Goal: Task Accomplishment & Management: Manage account settings

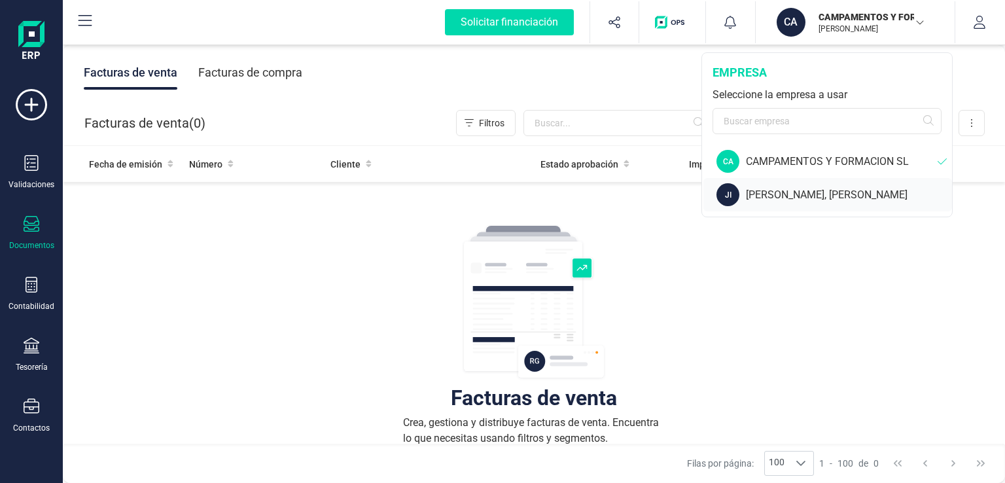
click at [814, 200] on div "[PERSON_NAME], [PERSON_NAME]" at bounding box center [849, 195] width 206 height 16
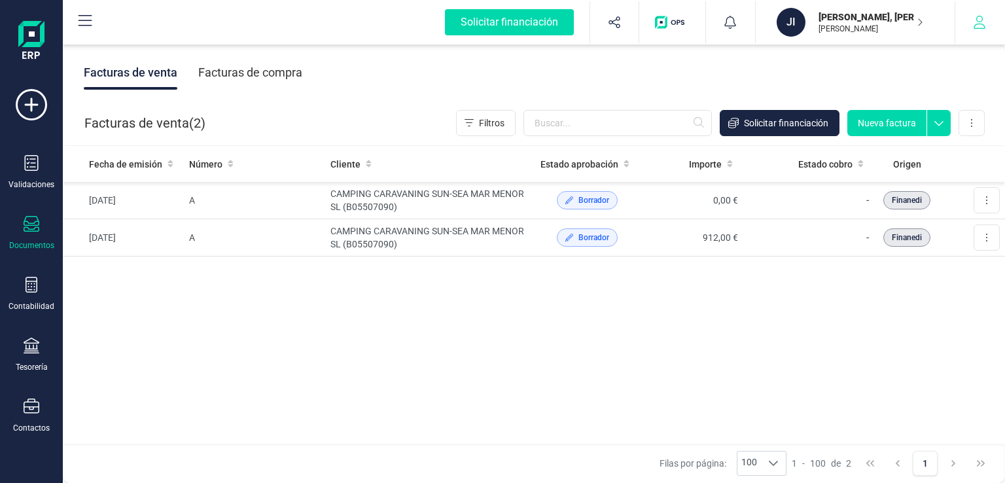
click at [981, 27] on icon "button" at bounding box center [979, 22] width 13 height 13
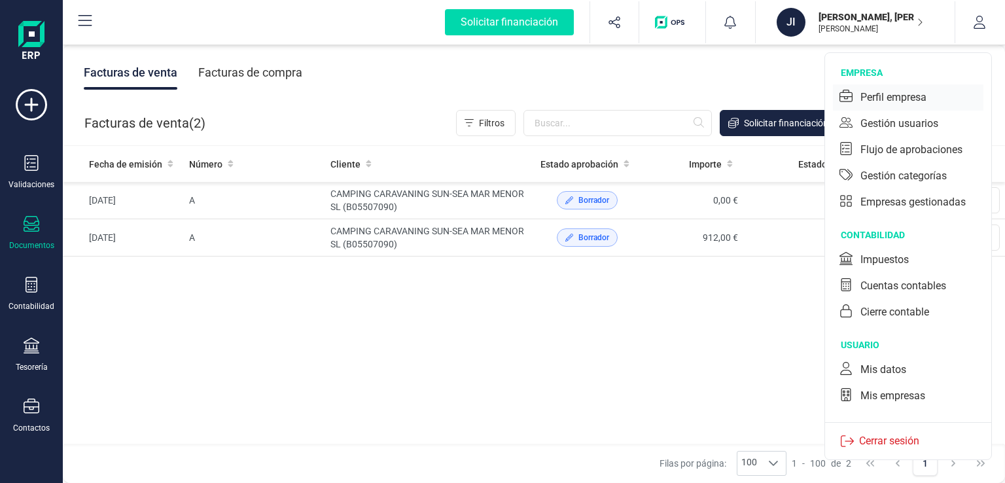
click at [865, 94] on div "Perfil empresa" at bounding box center [894, 98] width 66 height 16
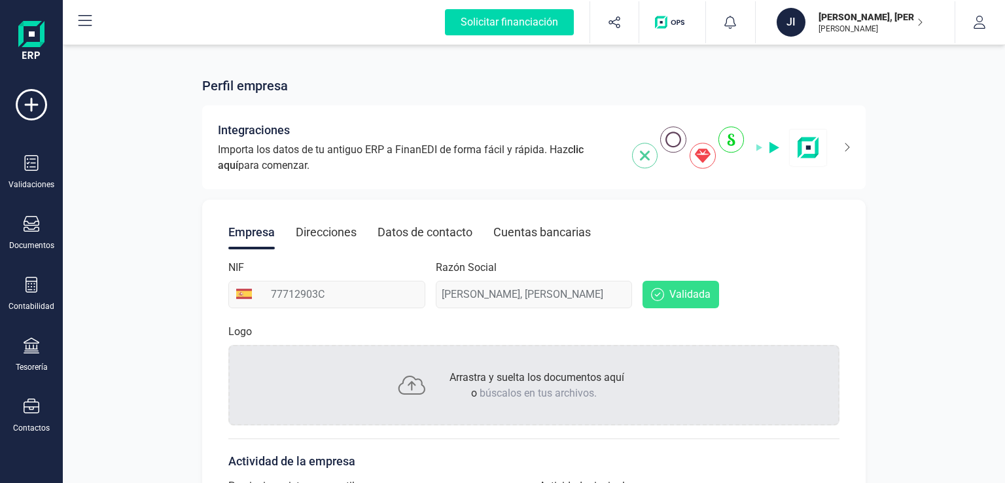
click at [348, 234] on div "Direcciones" at bounding box center [326, 232] width 61 height 34
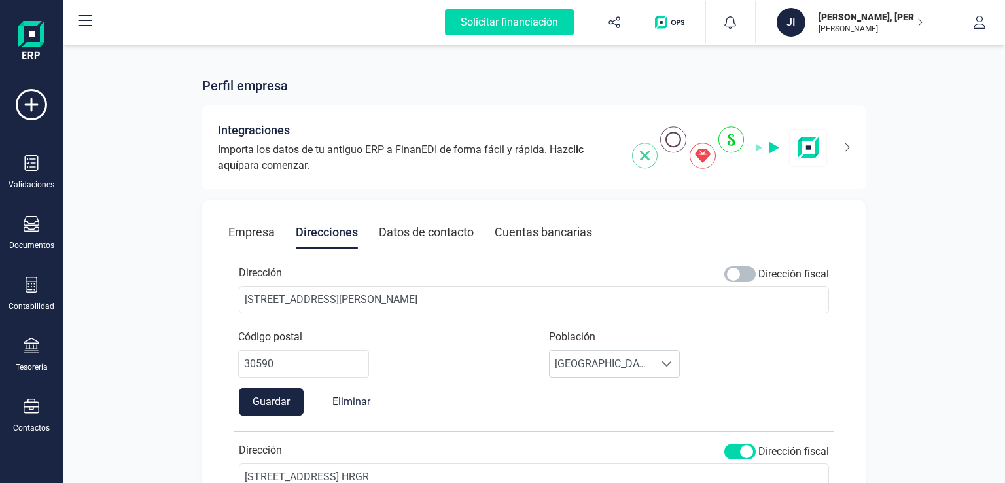
click at [751, 268] on span at bounding box center [740, 274] width 31 height 16
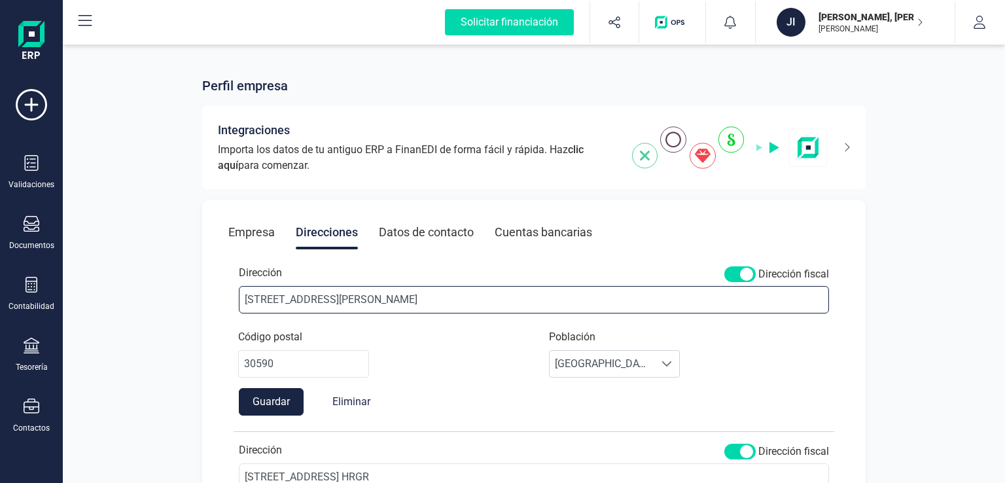
drag, startPoint x: 293, startPoint y: 298, endPoint x: 0, endPoint y: 294, distance: 293.3
click at [0, 294] on div "Solicitar financiación Validaciones Documentos Documentos Presupuestos Pedidos …" at bounding box center [502, 241] width 1005 height 483
type input "c"
type input "[STREET_ADDRESS] HRGR"
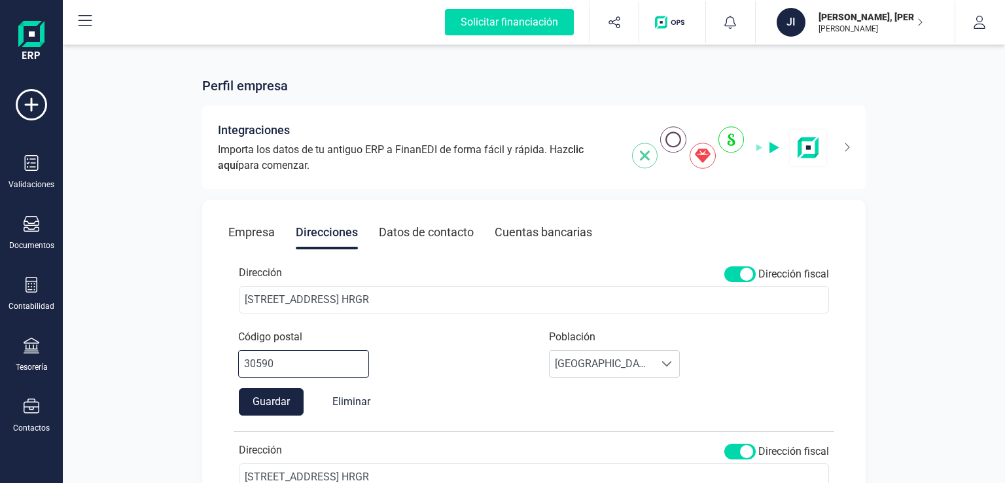
scroll to position [0, 0]
type input "30592"
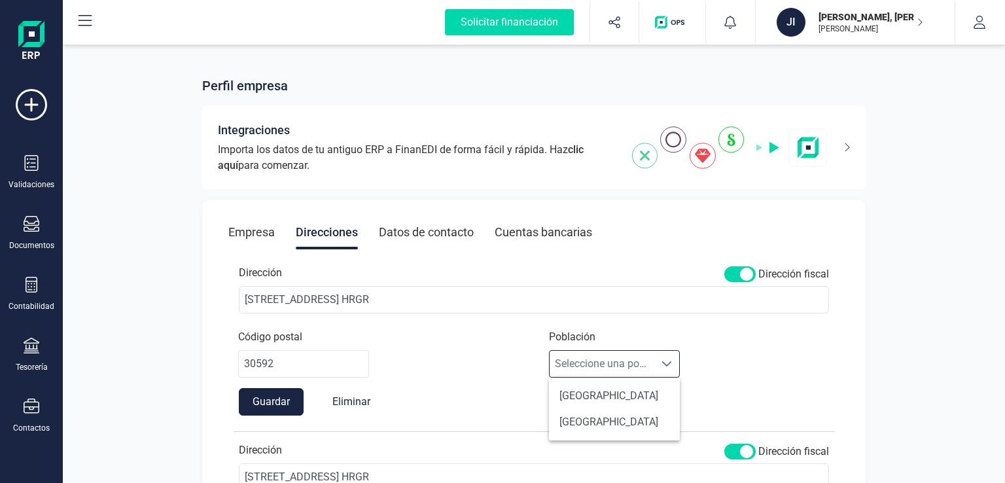
scroll to position [8, 57]
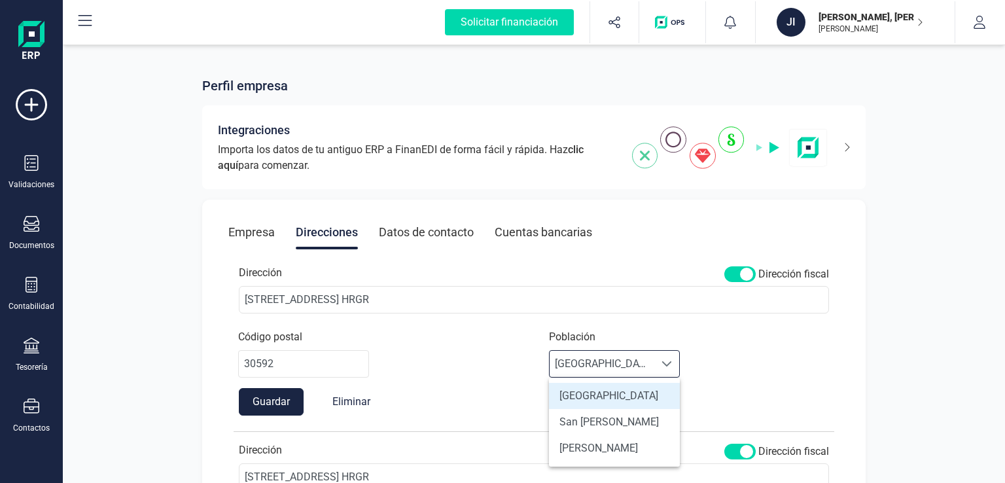
click at [602, 401] on li "[GEOGRAPHIC_DATA]" at bounding box center [614, 396] width 131 height 26
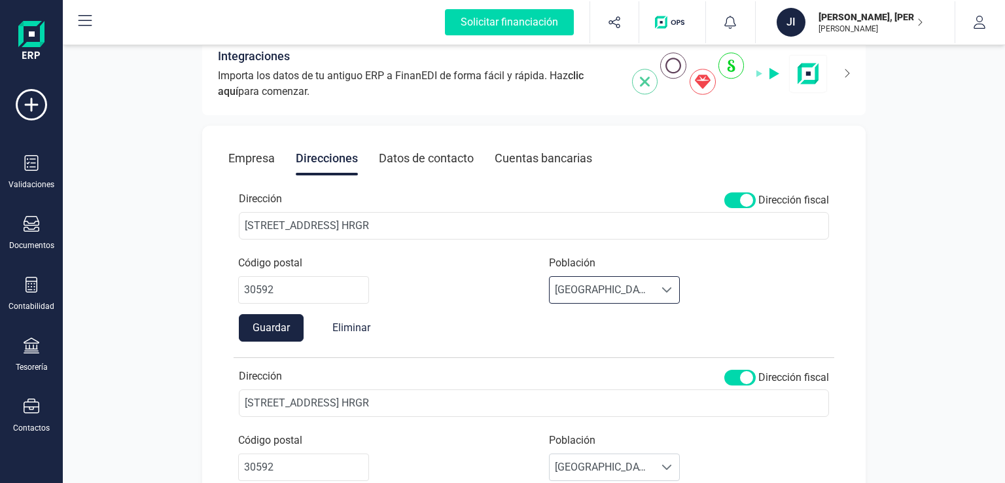
scroll to position [131, 0]
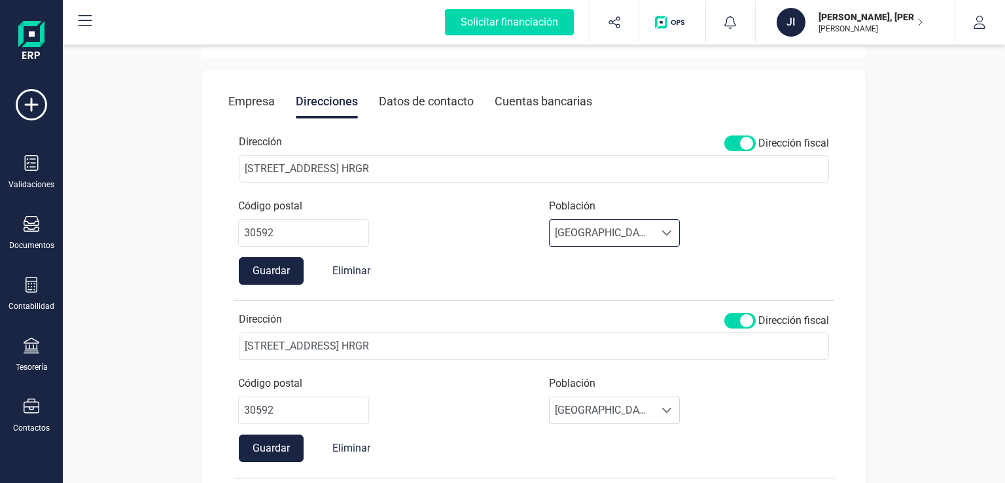
click at [270, 273] on button "Guardar" at bounding box center [271, 270] width 65 height 27
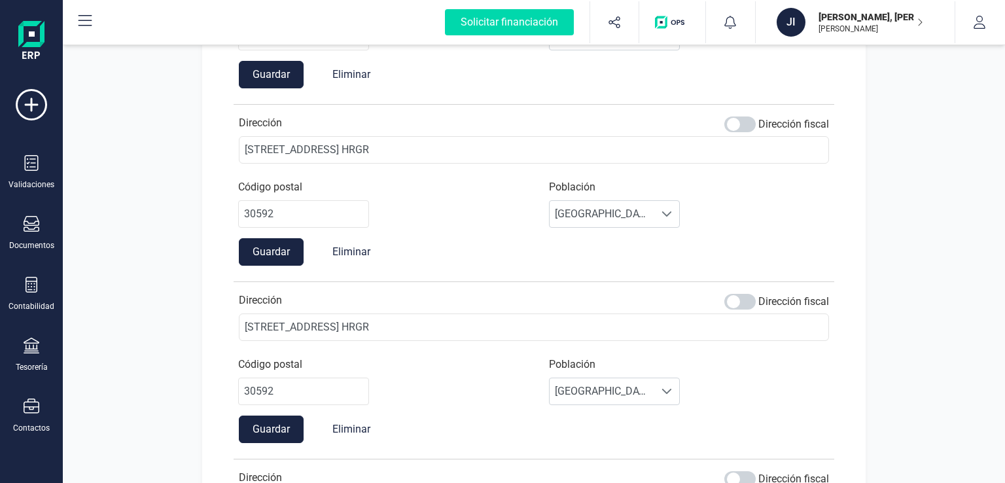
scroll to position [0, 0]
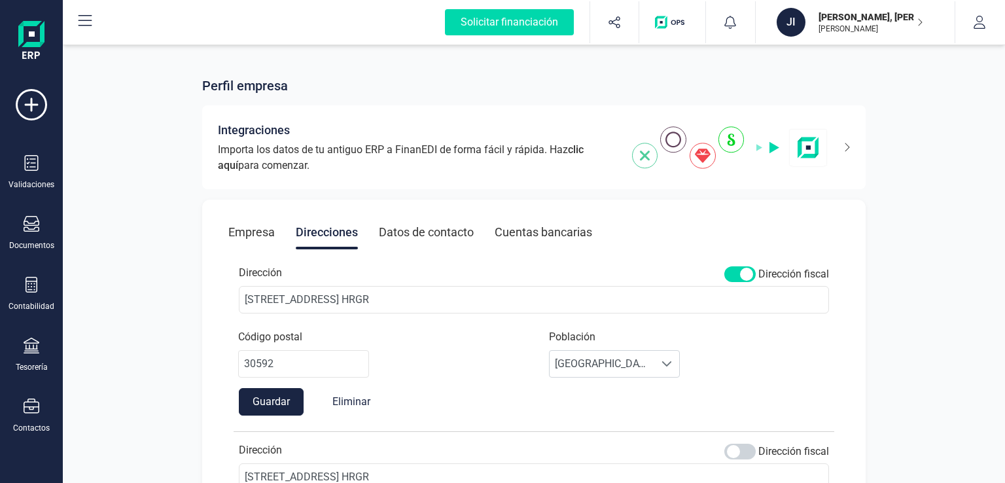
click at [425, 228] on div "Datos de contacto" at bounding box center [426, 232] width 95 height 34
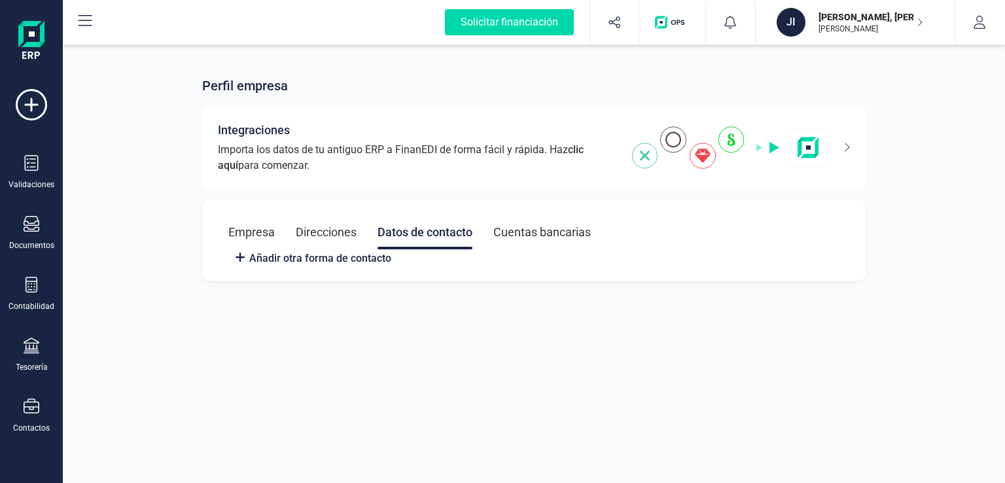
click at [537, 228] on div "Cuentas bancarias" at bounding box center [543, 232] width 98 height 34
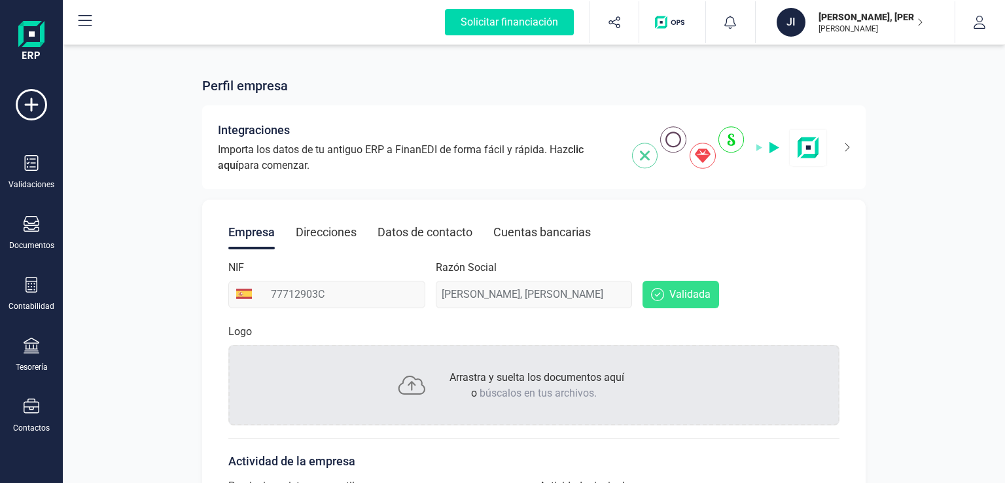
click at [437, 221] on div "Datos de contacto" at bounding box center [425, 232] width 95 height 34
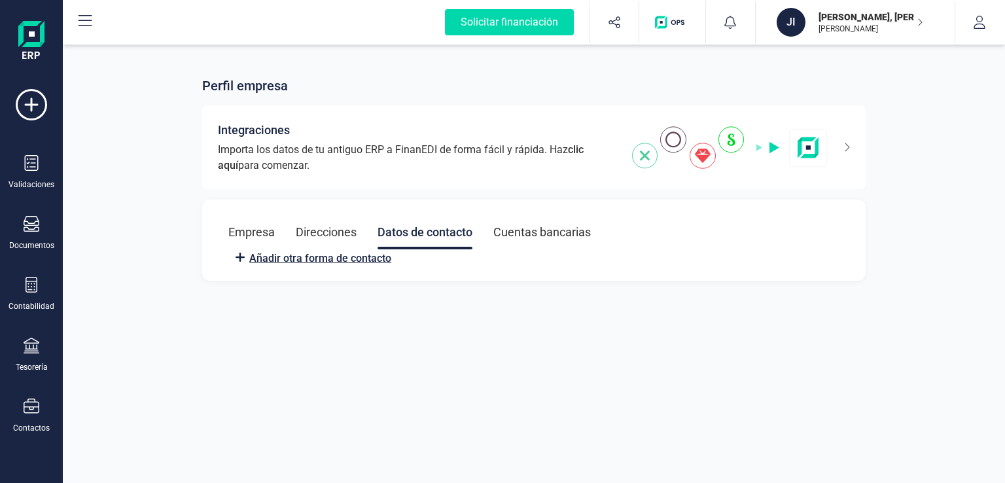
click at [307, 249] on span "Añadir otra forma de contacto" at bounding box center [313, 257] width 158 height 16
click at [312, 257] on span "Añadir otra forma de contacto" at bounding box center [320, 259] width 142 height 16
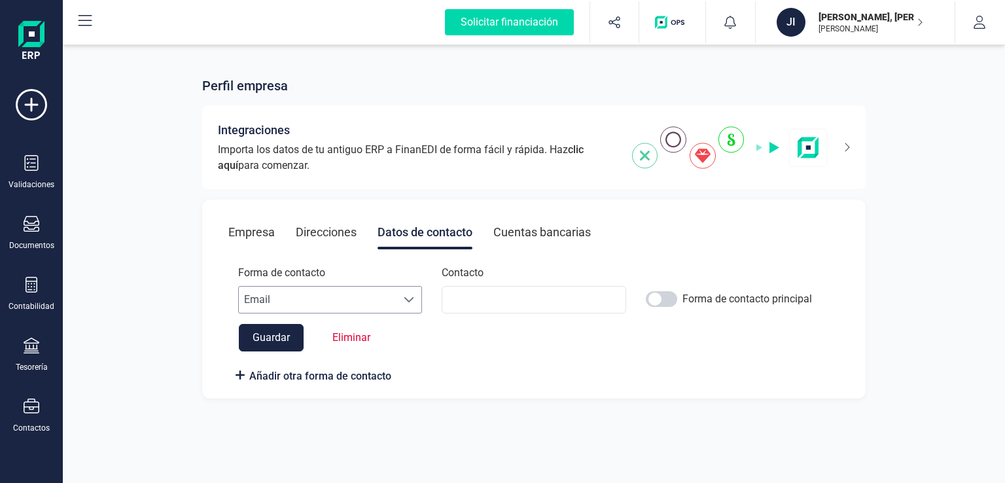
click at [295, 301] on span "Email" at bounding box center [318, 300] width 158 height 26
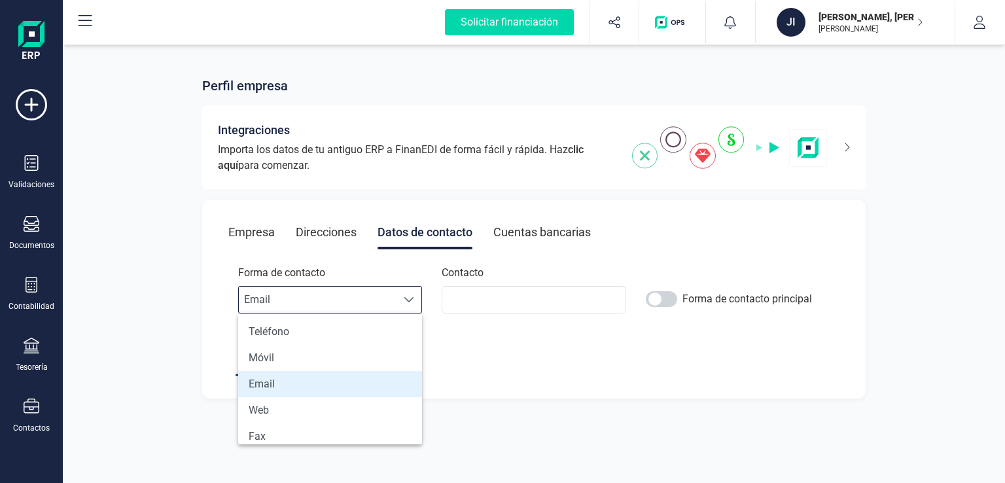
click at [270, 380] on li "Email" at bounding box center [330, 384] width 184 height 26
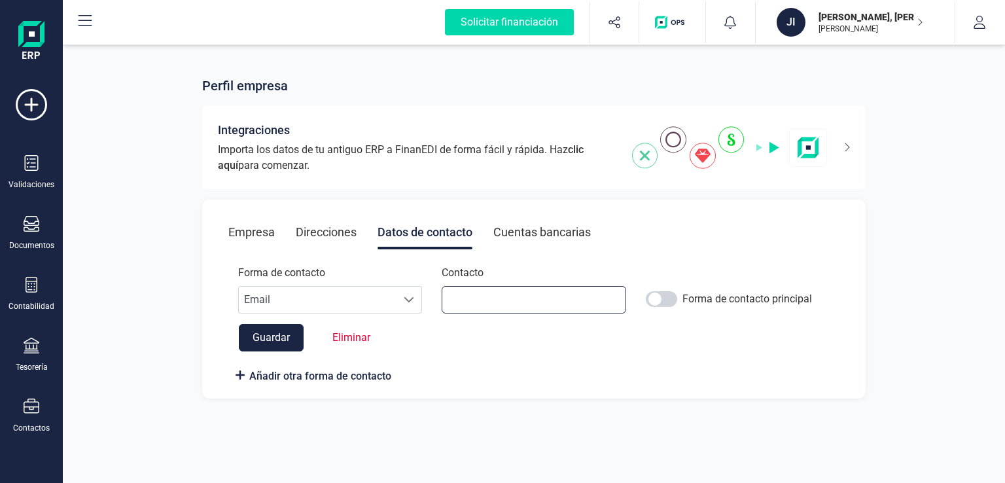
click at [511, 312] on input at bounding box center [534, 299] width 184 height 27
type input "C"
type input "[EMAIL_ADDRESS][DOMAIN_NAME]"
click at [672, 295] on span at bounding box center [661, 299] width 31 height 16
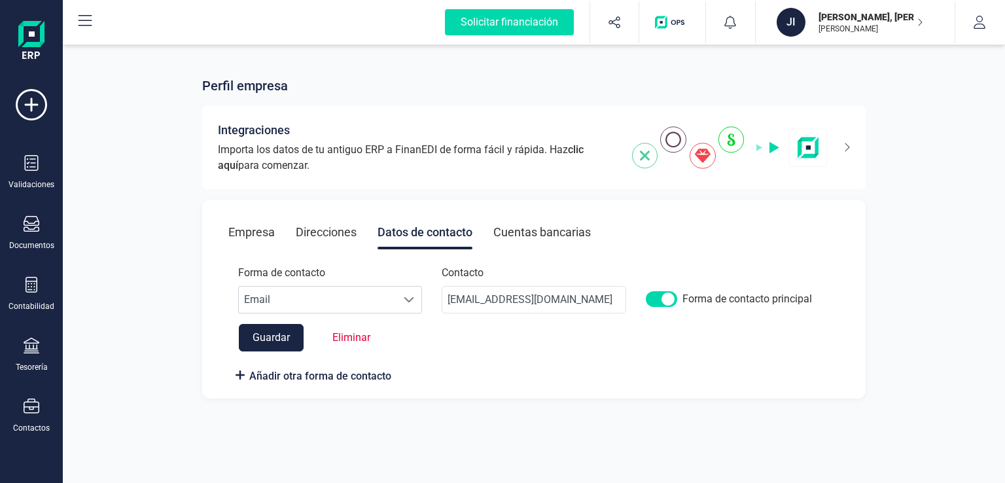
click at [271, 351] on div "Forma de contacto Escoge una opcion Email Email Contacto [EMAIL_ADDRESS][DOMAIN…" at bounding box center [533, 324] width 611 height 118
click at [271, 331] on button "Guardar" at bounding box center [271, 337] width 65 height 27
click at [261, 230] on div "Empresa" at bounding box center [251, 232] width 46 height 34
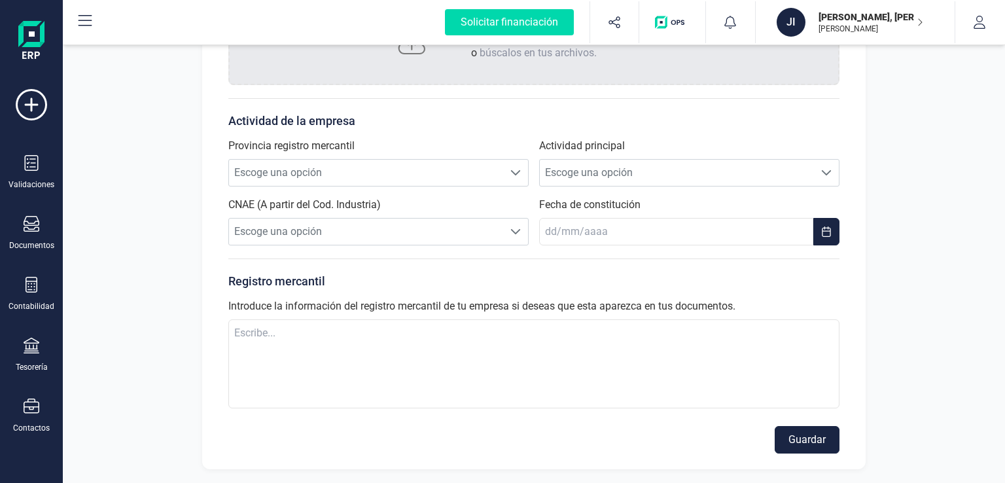
scroll to position [0, 0]
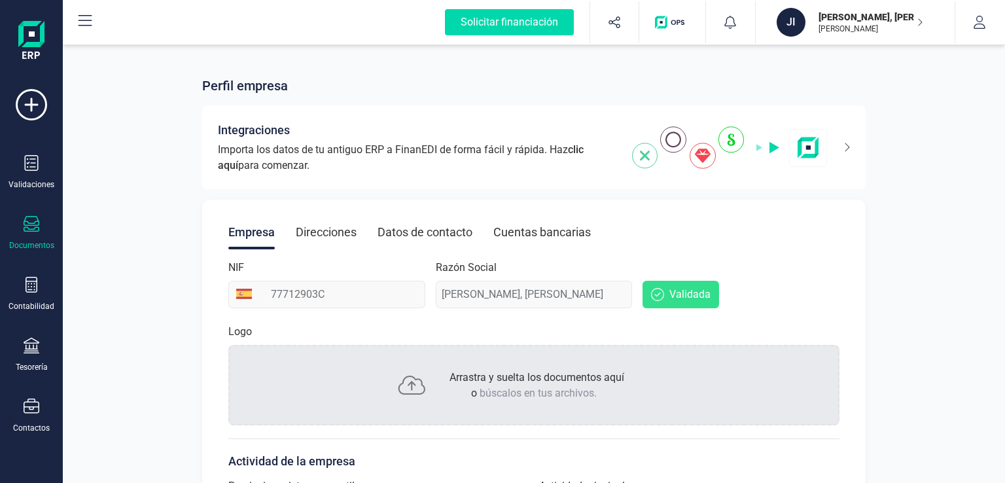
click at [29, 235] on div "Documentos" at bounding box center [31, 233] width 52 height 35
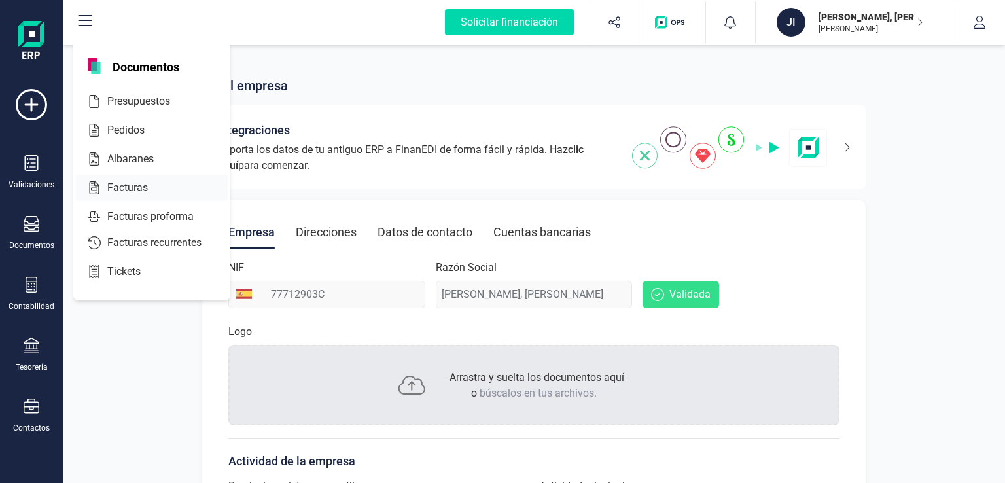
click at [154, 180] on div at bounding box center [160, 188] width 24 height 16
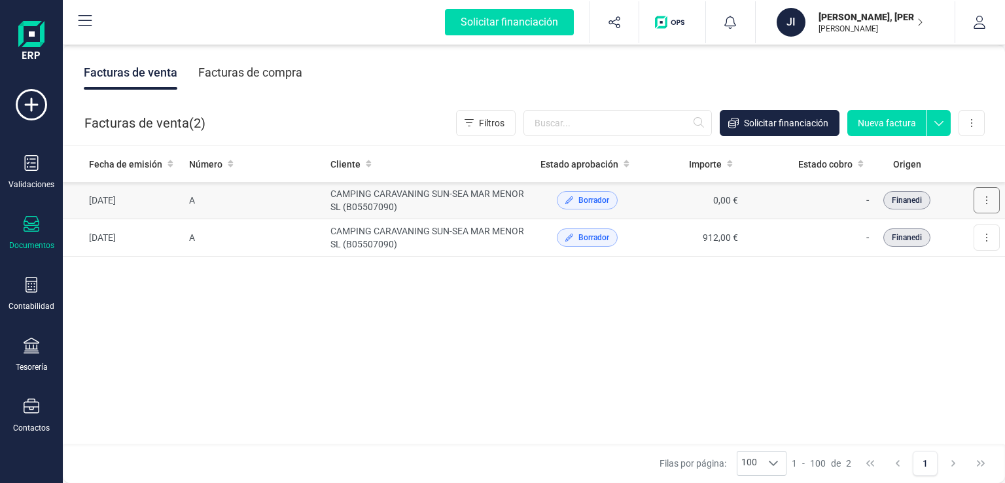
click at [978, 199] on button at bounding box center [987, 200] width 26 height 26
click at [489, 236] on td "CAMPING CARAVANING SUN-SEA MAR MENOR SL (B05507090)" at bounding box center [430, 237] width 210 height 37
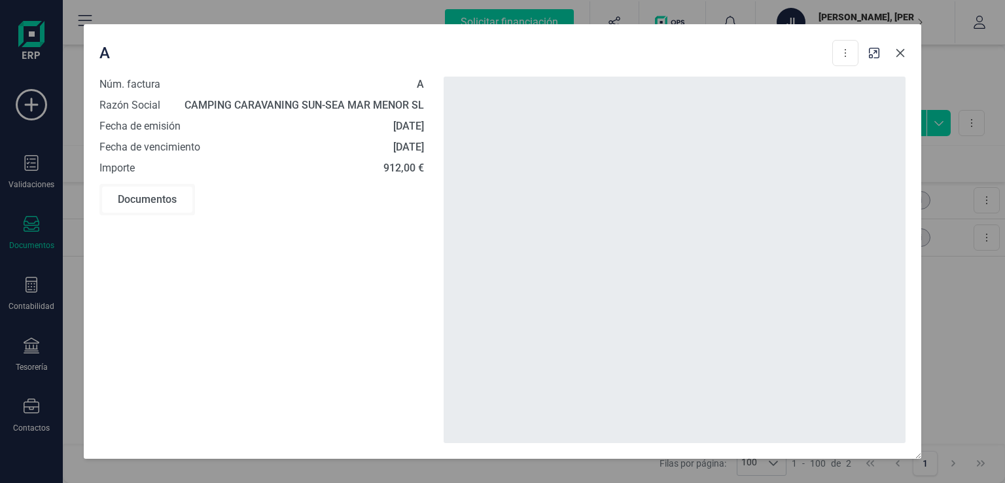
click at [895, 58] on button "Close" at bounding box center [900, 53] width 21 height 21
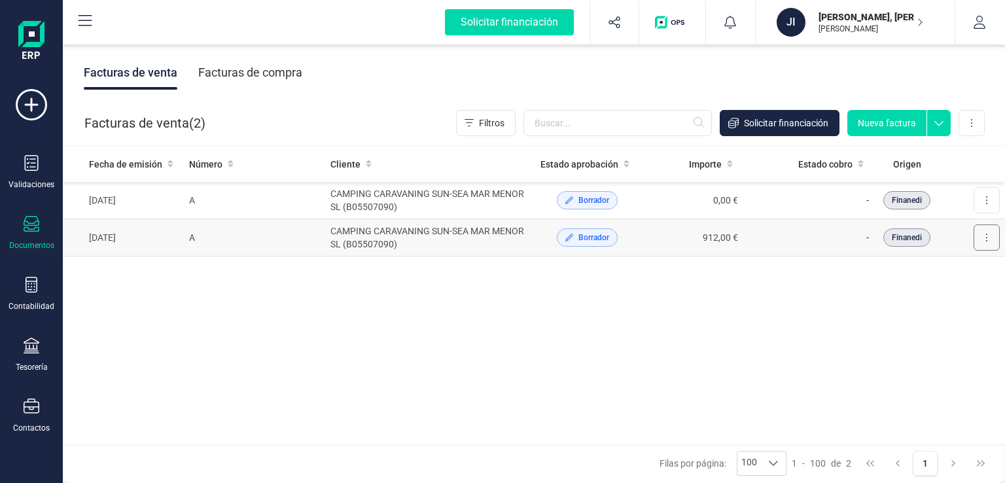
click at [994, 234] on button at bounding box center [987, 238] width 26 height 26
click at [923, 297] on span "Editar borrador" at bounding box center [930, 296] width 62 height 13
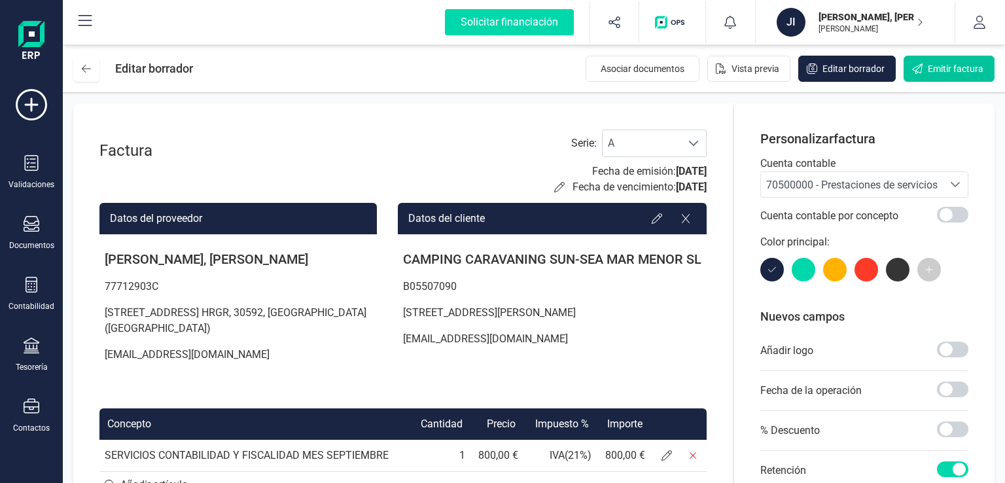
click at [944, 66] on span "Emitir factura" at bounding box center [956, 68] width 56 height 13
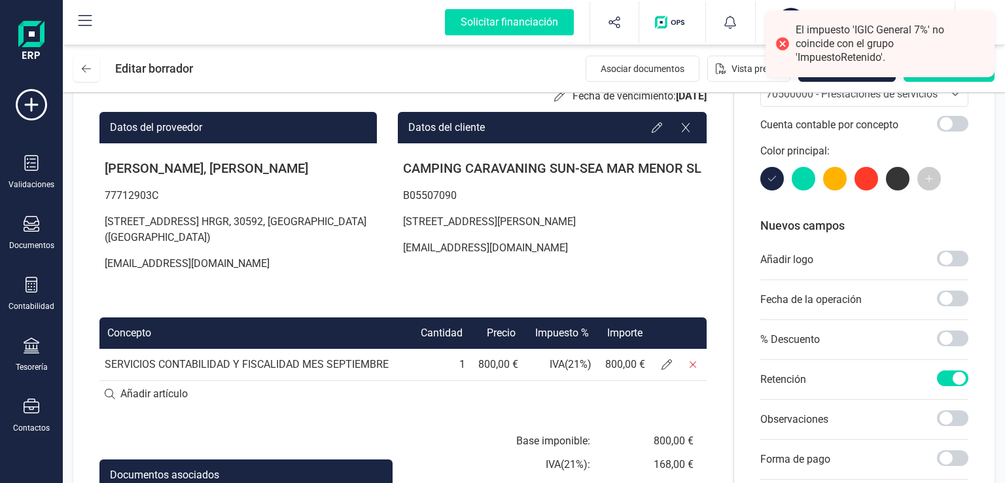
scroll to position [255, 0]
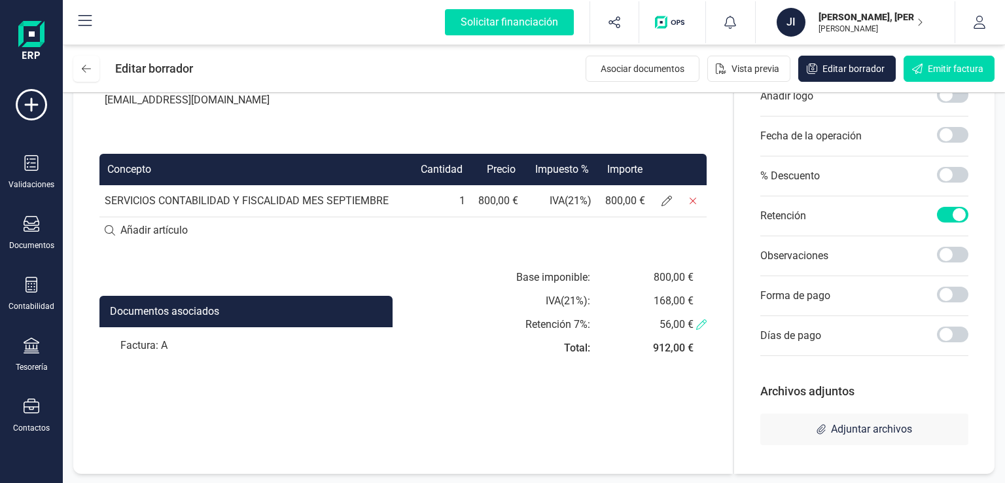
click at [702, 323] on icon at bounding box center [701, 324] width 10 height 10
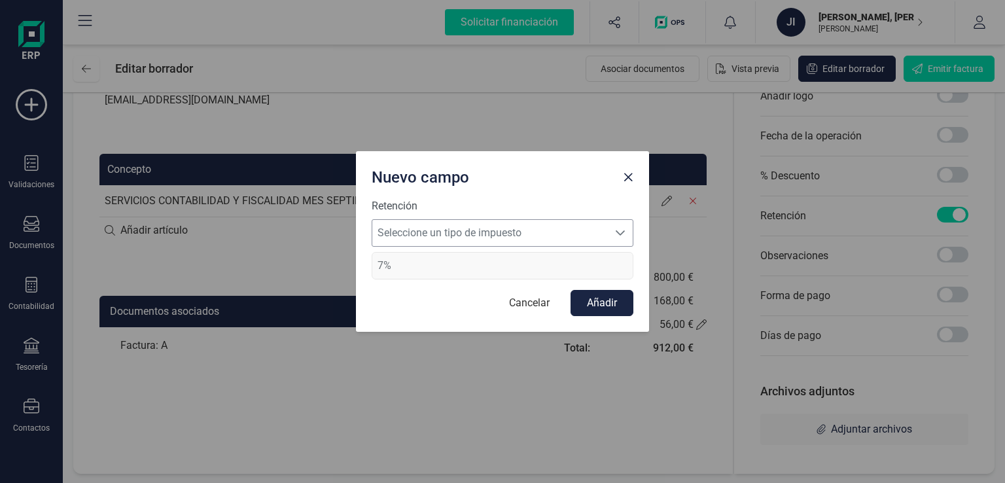
click at [543, 238] on span "Seleccione un tipo de impuesto" at bounding box center [490, 233] width 236 height 26
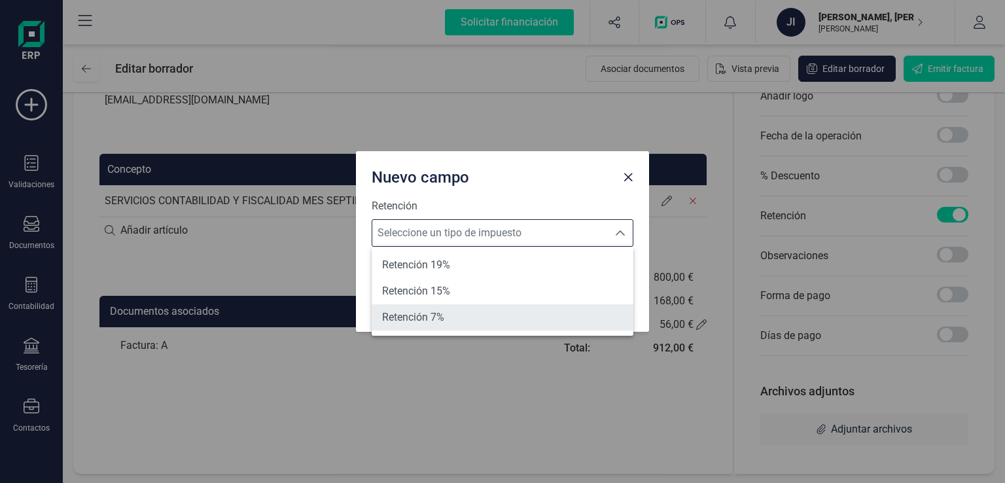
click at [463, 314] on li "Retención 7%" at bounding box center [503, 317] width 262 height 26
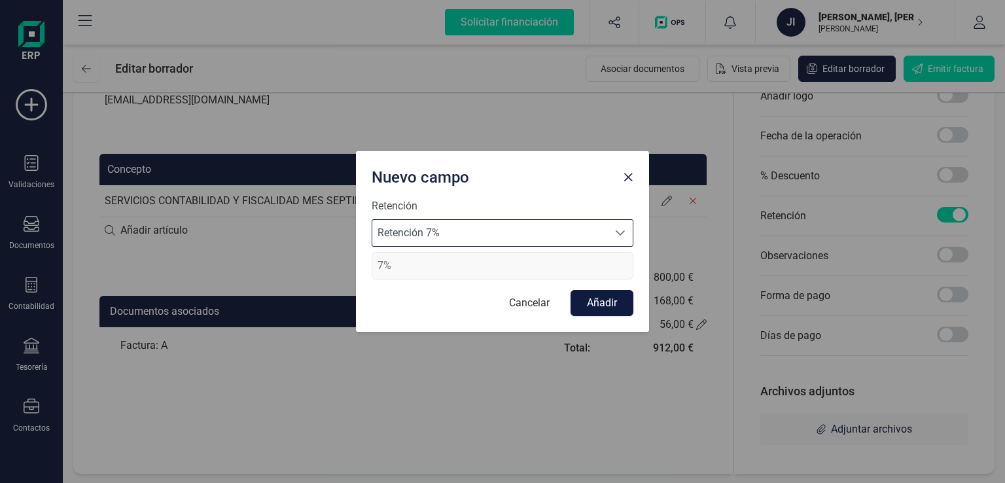
click at [588, 300] on button "Añadir" at bounding box center [602, 303] width 63 height 26
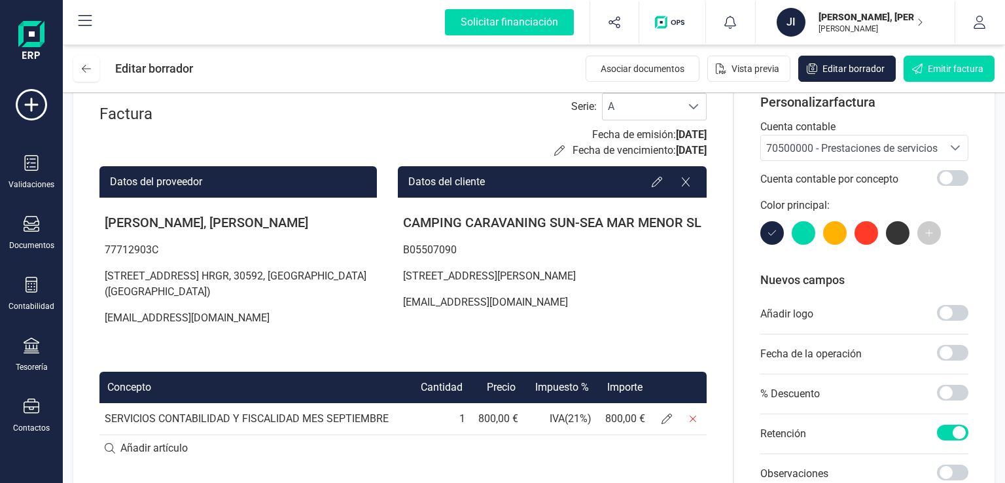
scroll to position [0, 0]
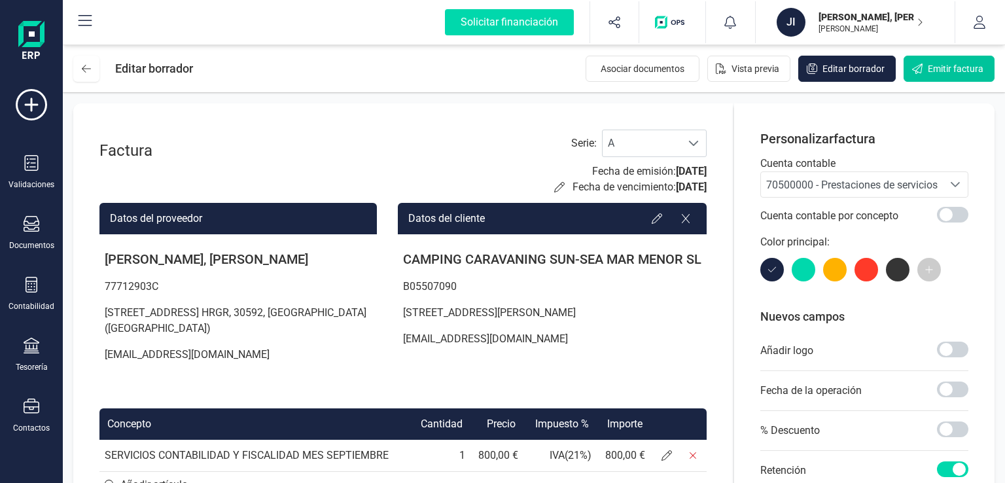
click at [954, 66] on span "Emitir factura" at bounding box center [956, 68] width 56 height 13
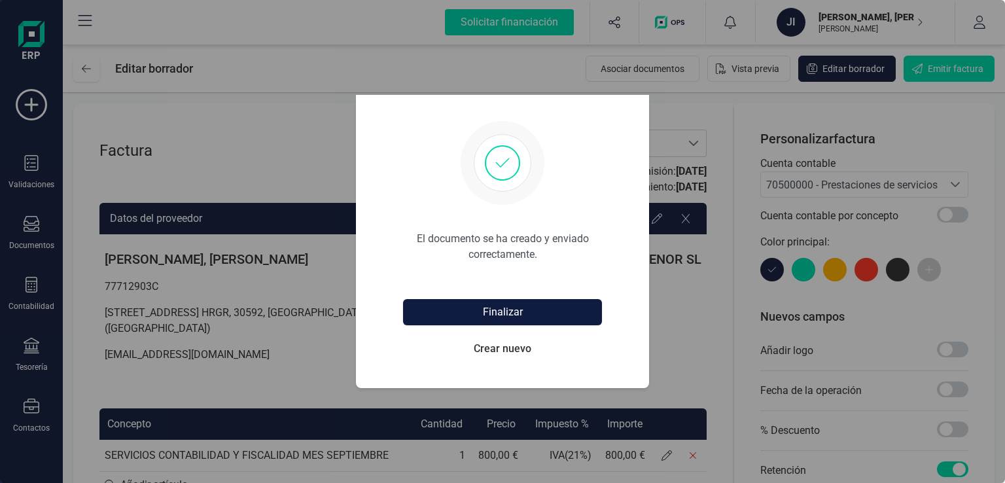
click at [524, 312] on button "Finalizar" at bounding box center [502, 312] width 199 height 26
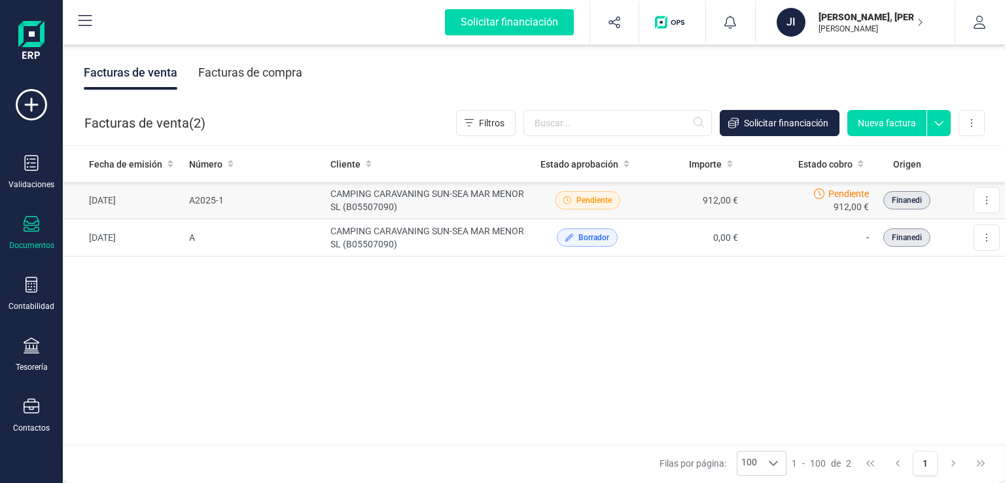
click at [393, 197] on td "CAMPING CARAVANING SUN-SEA MAR MENOR SL (B05507090)" at bounding box center [430, 200] width 210 height 37
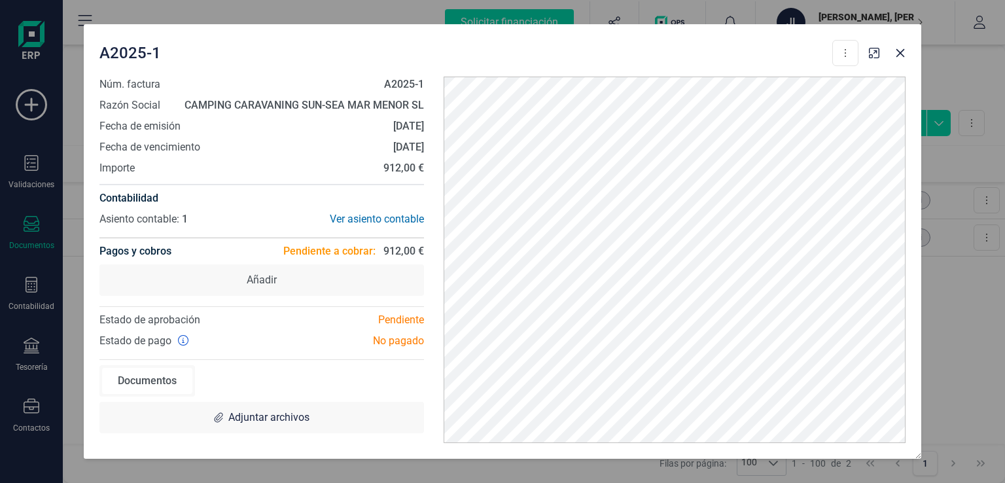
click at [170, 378] on div "Documentos" at bounding box center [147, 381] width 90 height 26
click at [846, 50] on icon at bounding box center [845, 53] width 1 height 8
click at [901, 55] on icon "Close" at bounding box center [900, 53] width 10 height 10
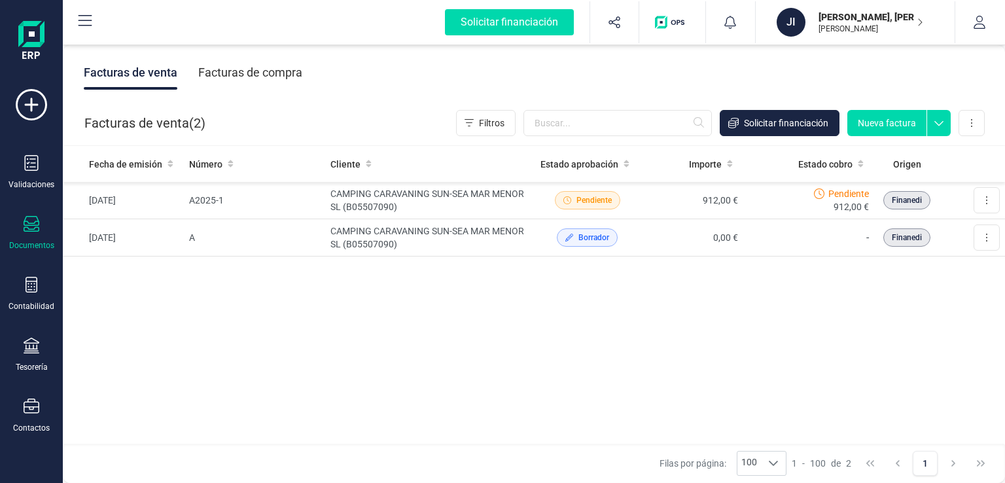
click at [876, 27] on p "[PERSON_NAME]" at bounding box center [871, 29] width 105 height 10
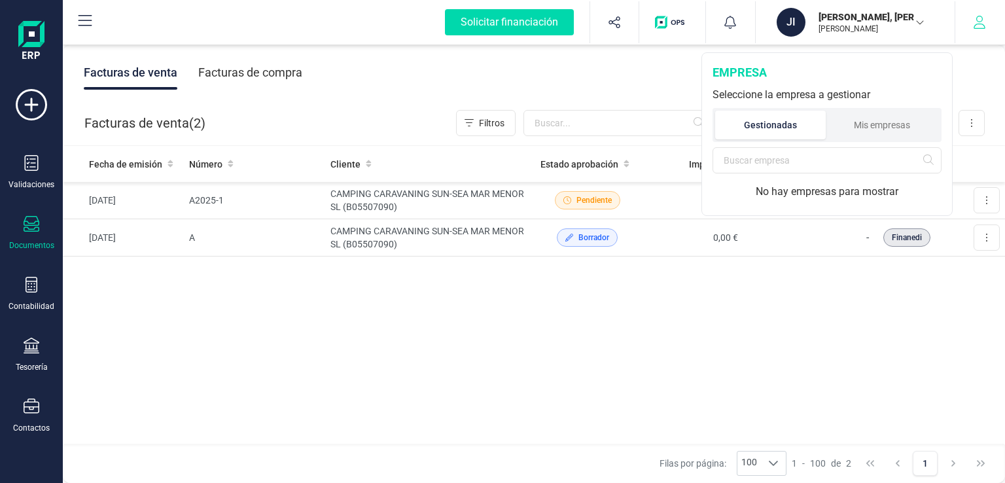
click at [981, 23] on icon "button" at bounding box center [979, 22] width 13 height 13
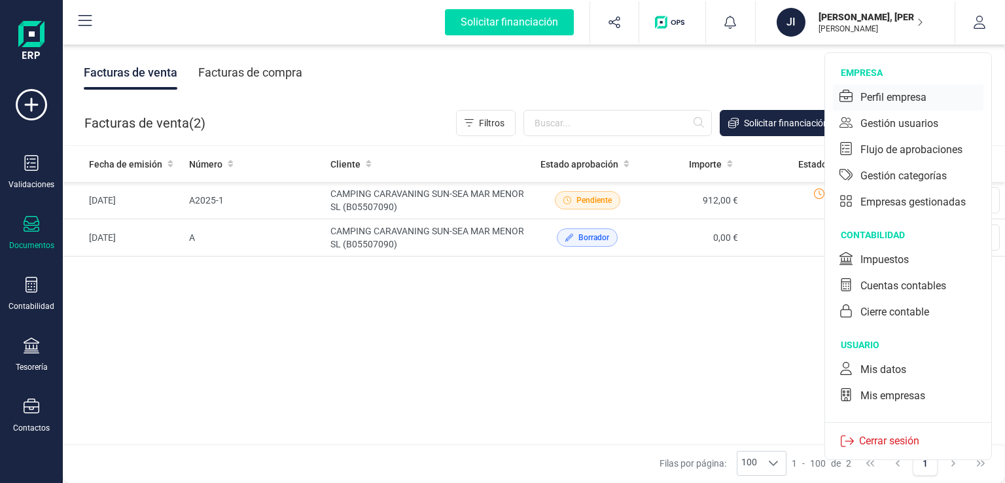
click at [895, 97] on div "Perfil empresa" at bounding box center [894, 98] width 66 height 16
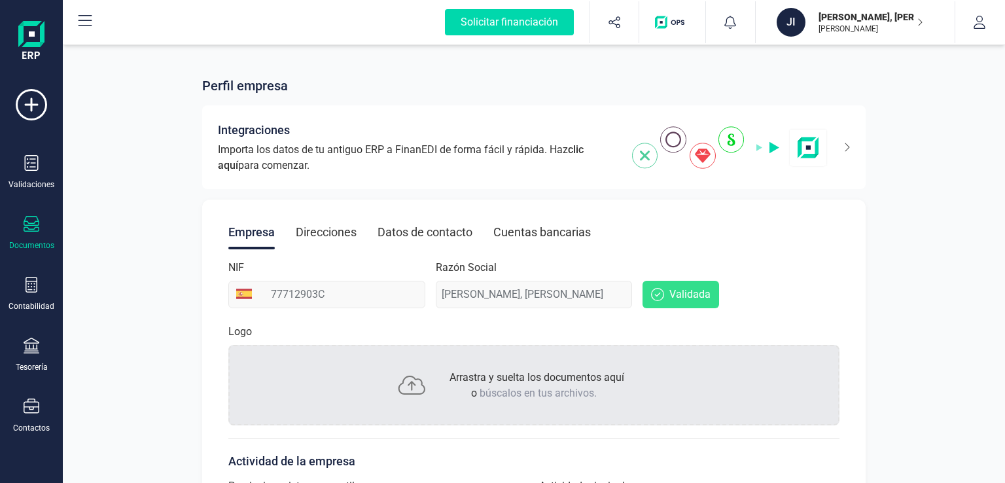
click at [14, 222] on div "Documentos" at bounding box center [31, 233] width 52 height 35
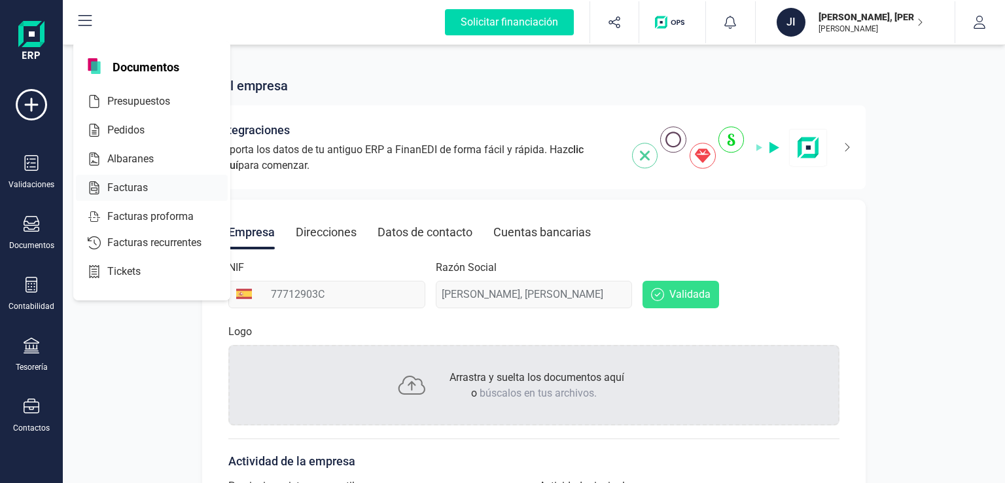
click at [111, 187] on span "Facturas" at bounding box center [136, 188] width 69 height 16
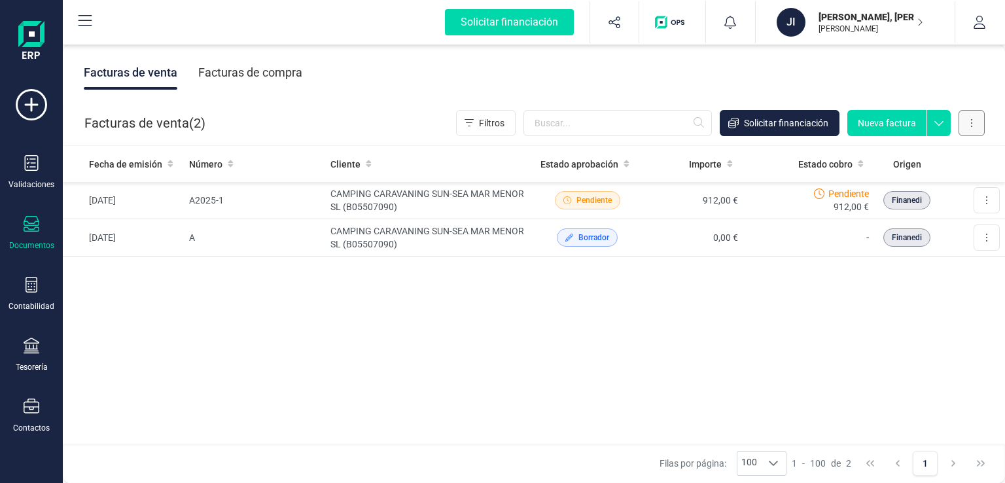
click at [979, 126] on button at bounding box center [972, 123] width 26 height 26
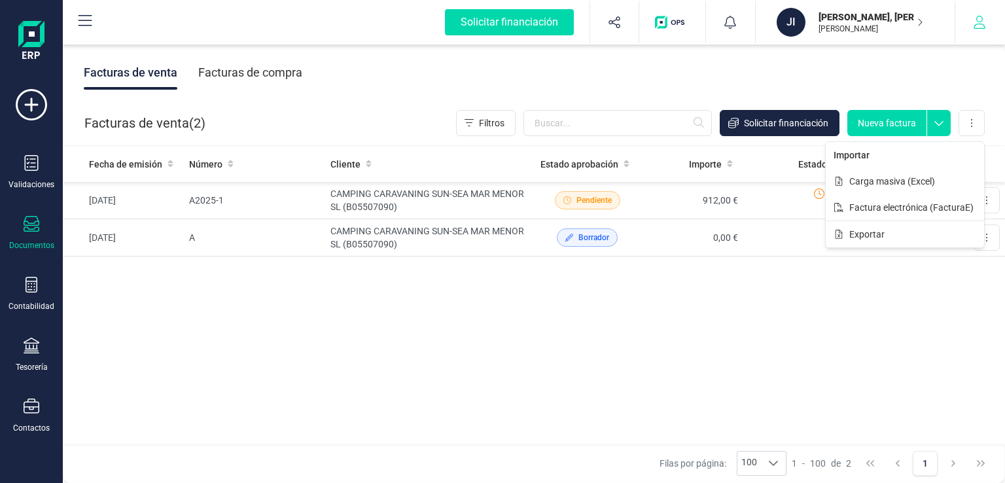
click at [981, 23] on icon "button" at bounding box center [979, 22] width 13 height 13
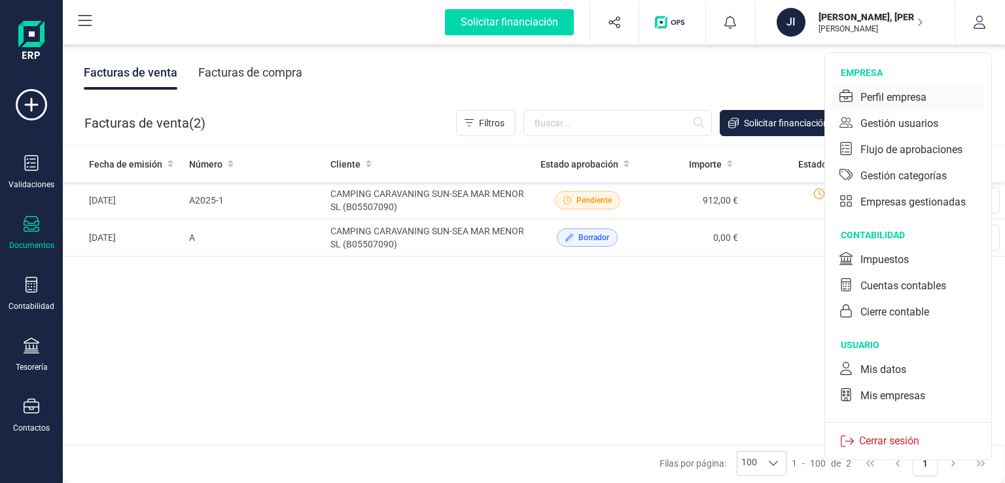
click at [905, 94] on div "Perfil empresa" at bounding box center [894, 98] width 66 height 16
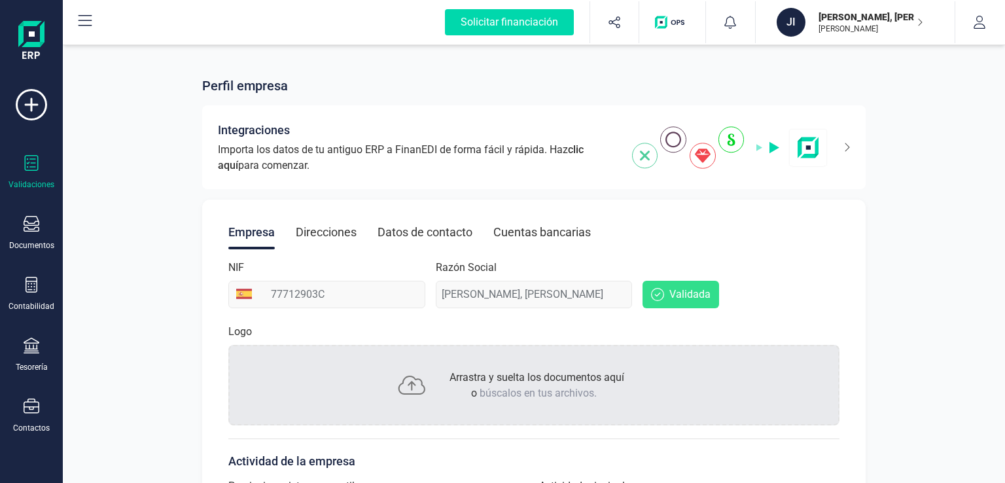
click at [31, 177] on div "Validaciones" at bounding box center [31, 172] width 52 height 35
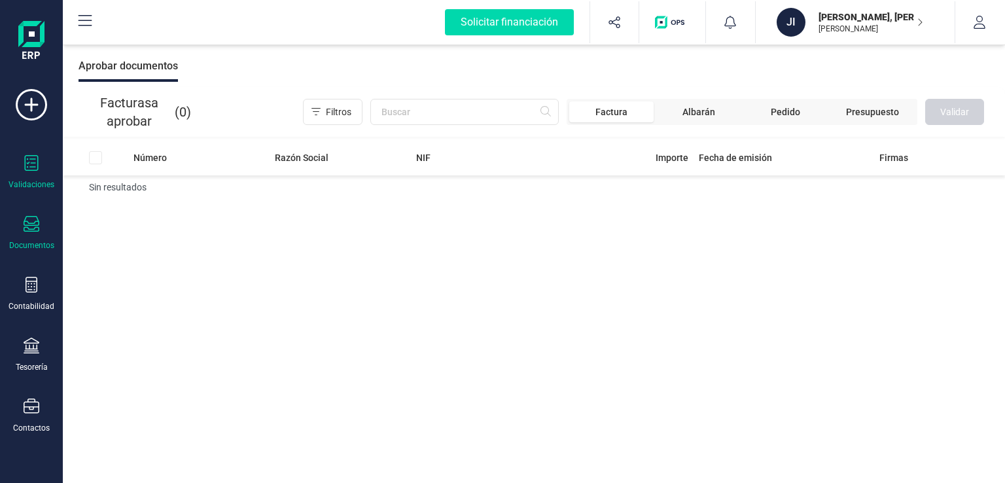
click at [37, 237] on div "Documentos" at bounding box center [31, 233] width 52 height 35
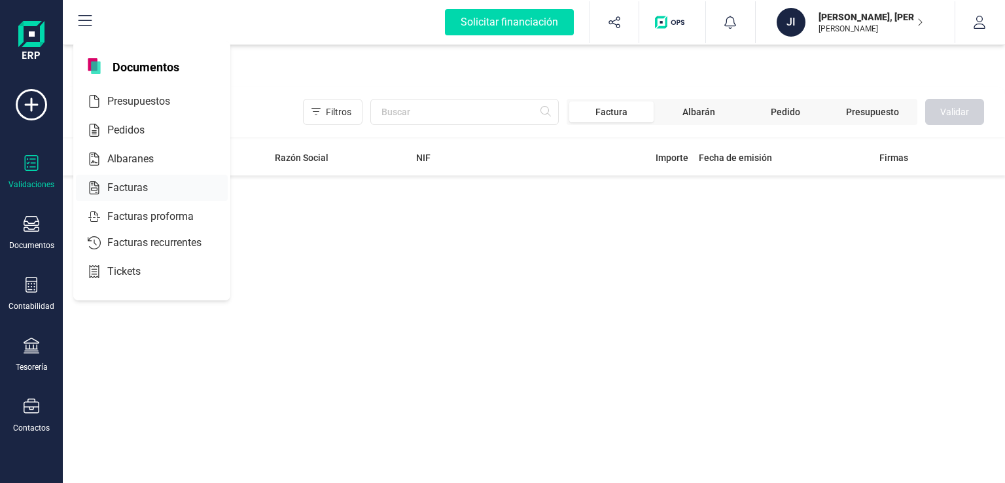
click at [132, 187] on span "Facturas" at bounding box center [136, 188] width 69 height 16
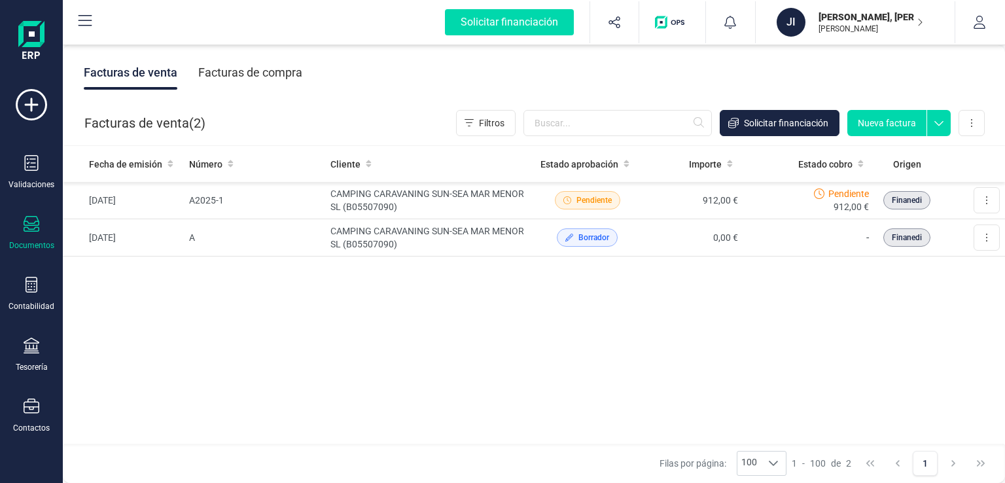
click at [945, 124] on icon at bounding box center [940, 120] width 24 height 20
click at [48, 289] on div "Contabilidad" at bounding box center [31, 294] width 52 height 35
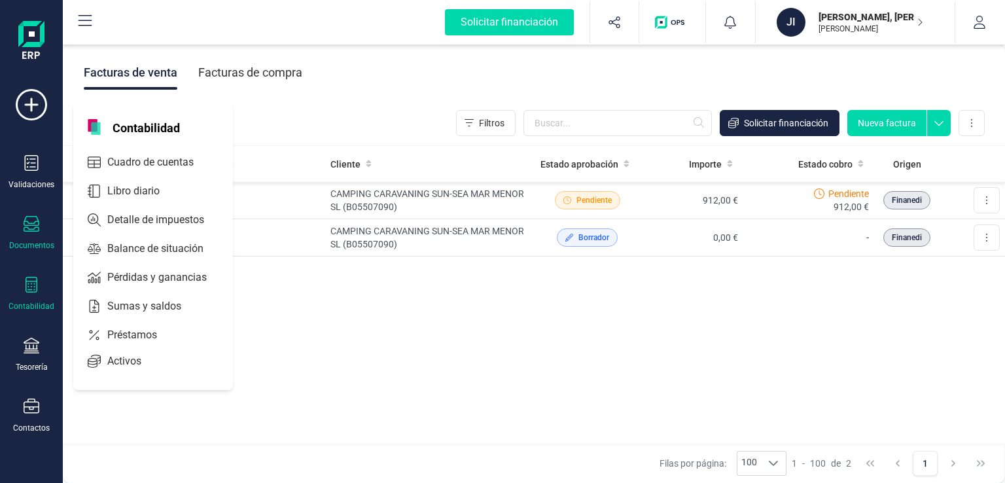
click at [26, 301] on div "Contabilidad" at bounding box center [32, 306] width 46 height 10
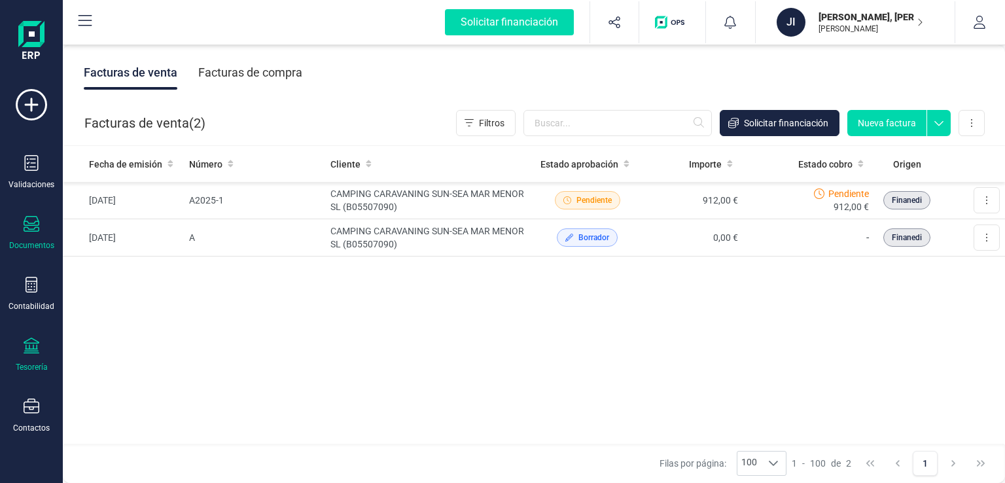
click at [29, 357] on div "Tesorería" at bounding box center [31, 355] width 52 height 35
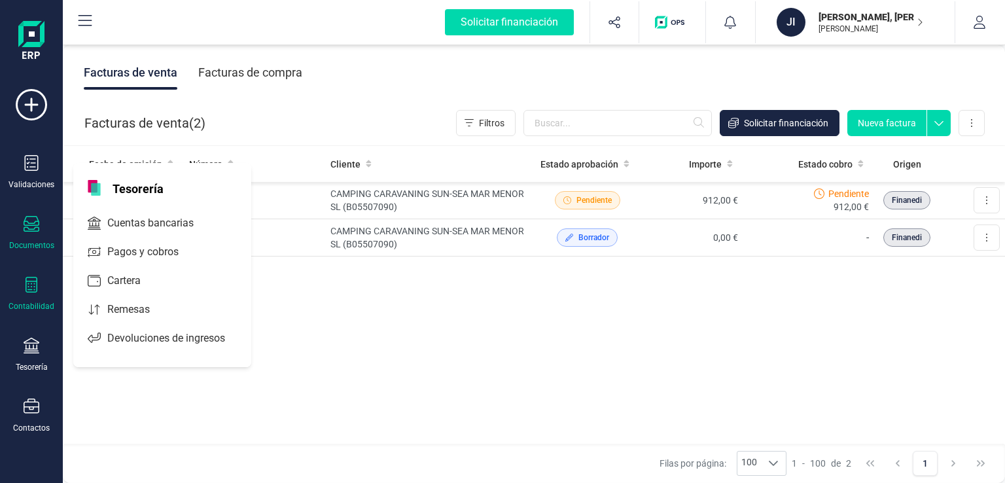
click at [29, 297] on div "Contabilidad" at bounding box center [31, 294] width 52 height 35
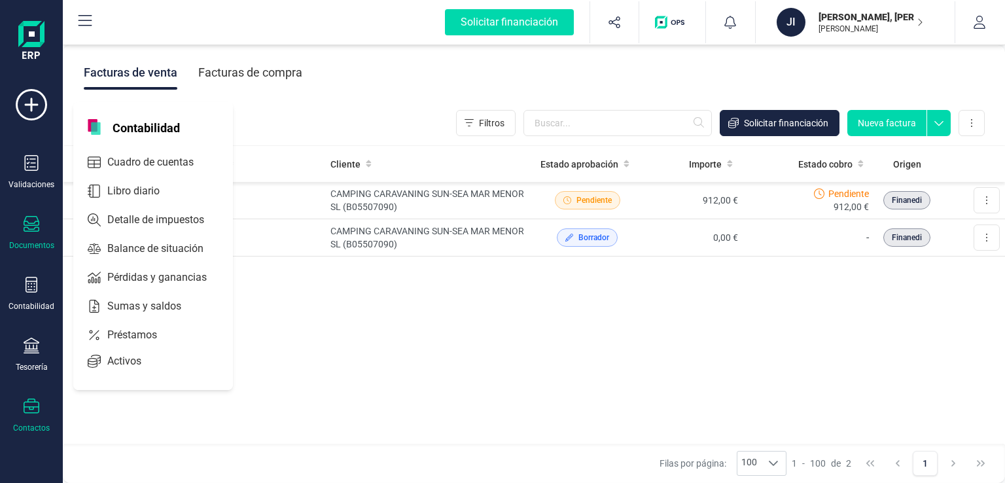
click at [25, 423] on div "Contactos" at bounding box center [31, 428] width 37 height 10
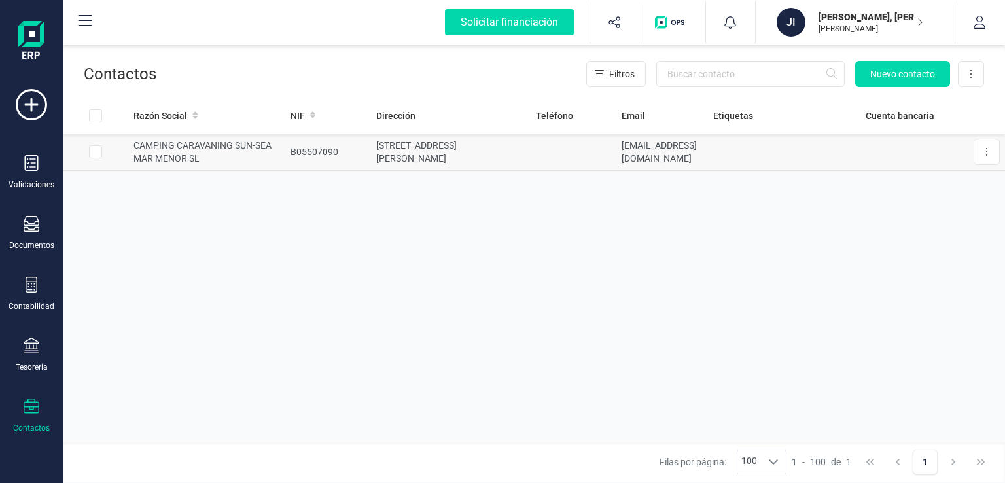
click at [175, 145] on td "CAMPING CARAVANING SUN-SEA MAR MENOR SL" at bounding box center [206, 152] width 157 height 37
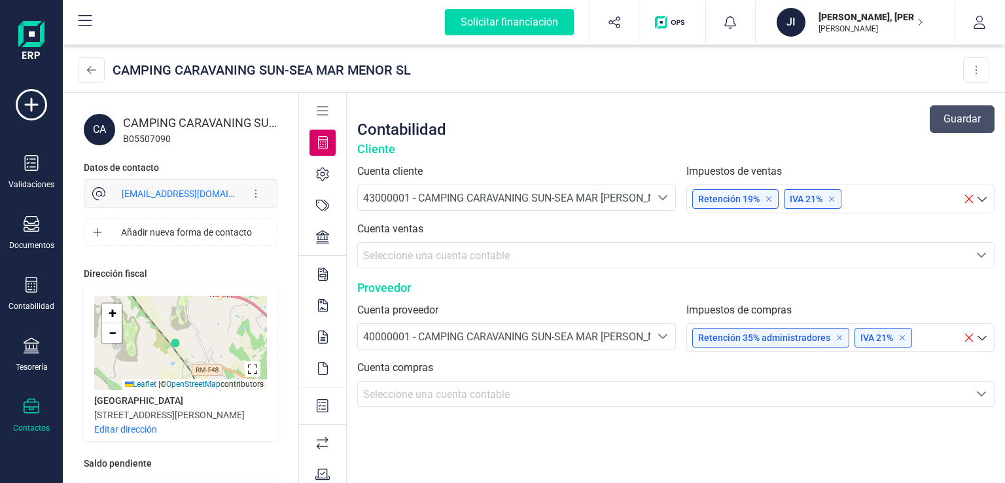
click at [323, 439] on icon at bounding box center [323, 443] width 12 height 12
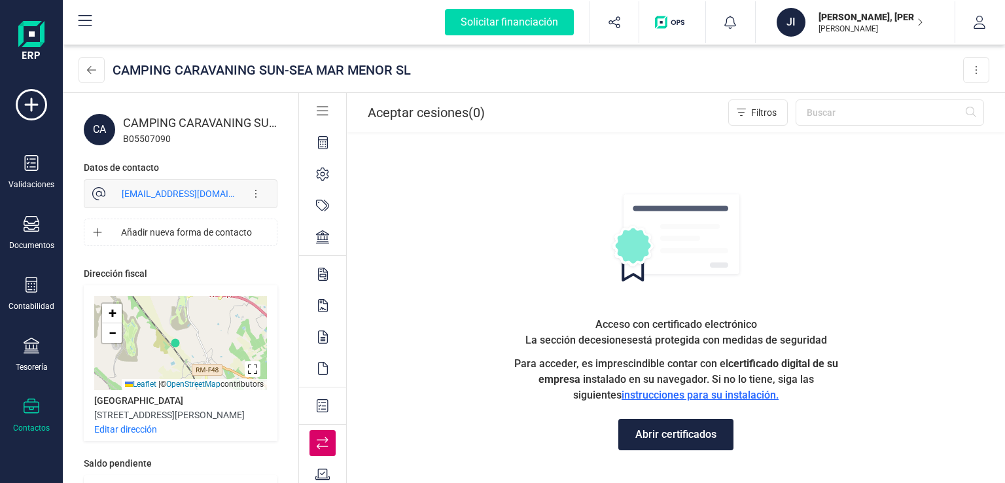
click at [321, 145] on icon at bounding box center [323, 142] width 10 height 13
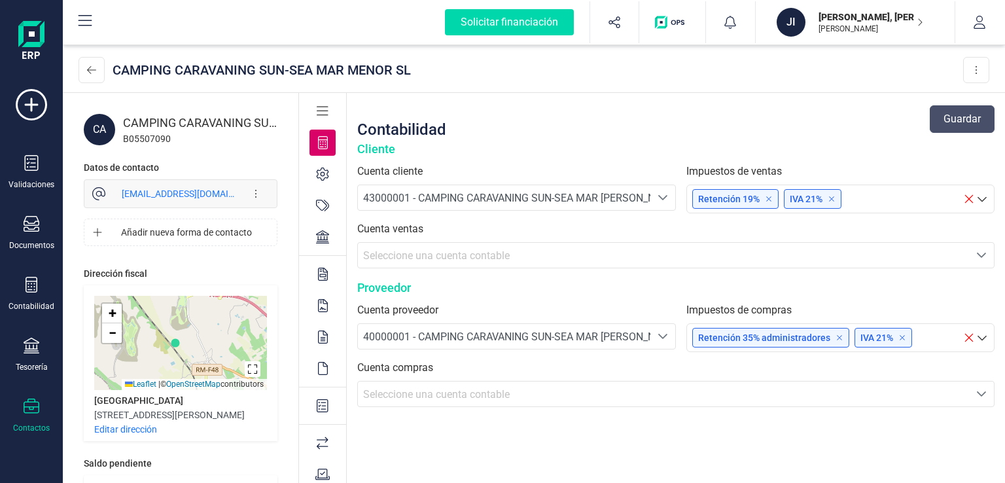
click at [317, 172] on icon at bounding box center [323, 174] width 12 height 13
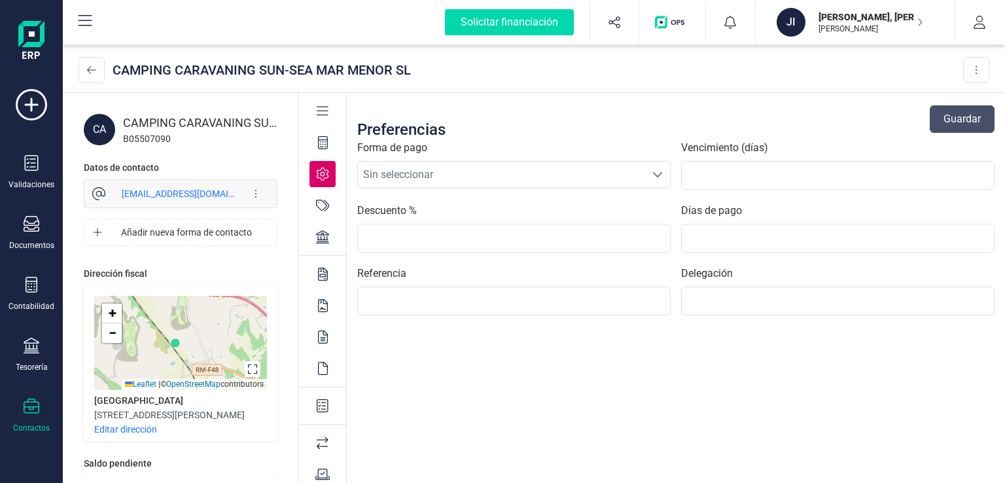
click at [319, 210] on icon at bounding box center [322, 205] width 13 height 13
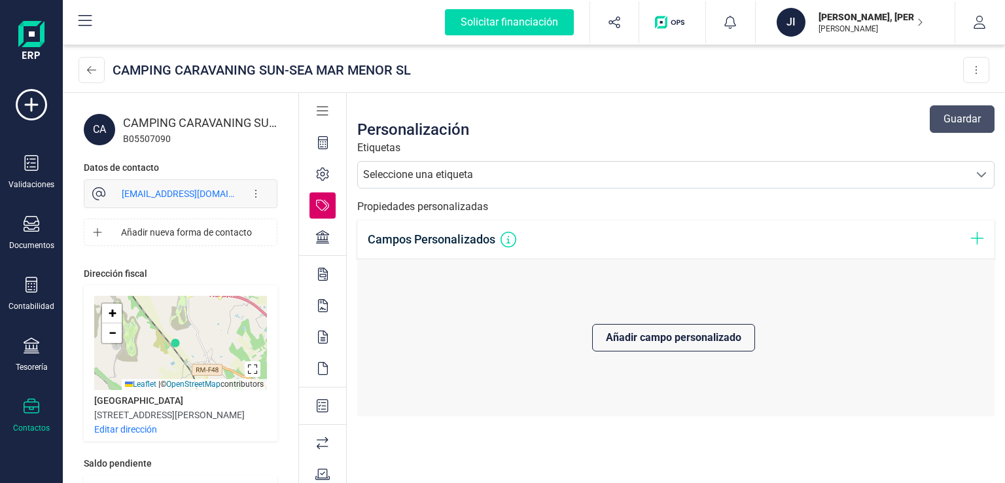
click at [468, 181] on div "Seleccione una etiqueta" at bounding box center [418, 175] width 110 height 16
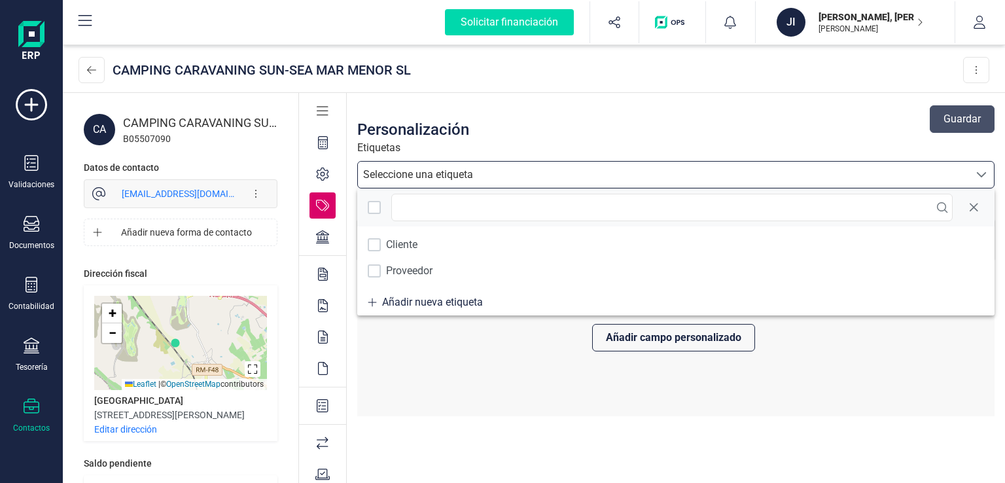
click at [468, 181] on div "Seleccione una etiqueta" at bounding box center [418, 175] width 110 height 16
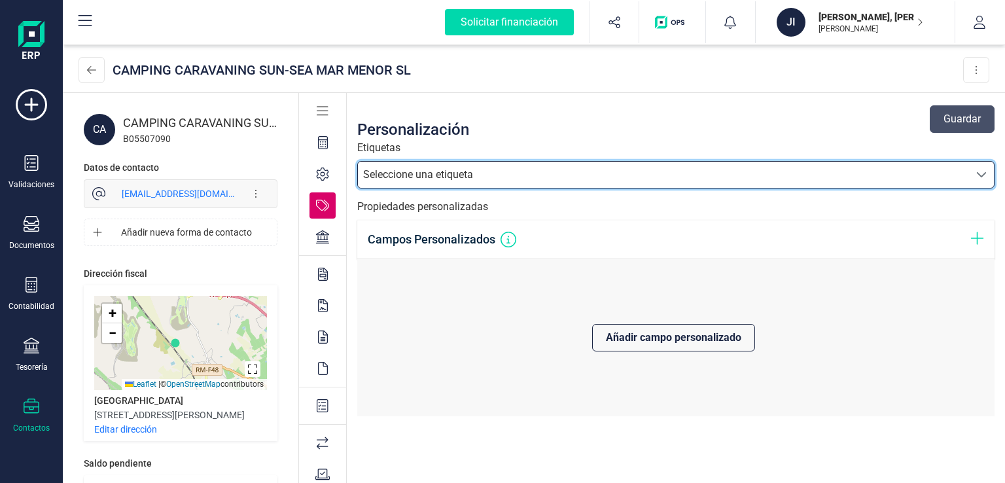
click at [321, 244] on div at bounding box center [323, 237] width 26 height 26
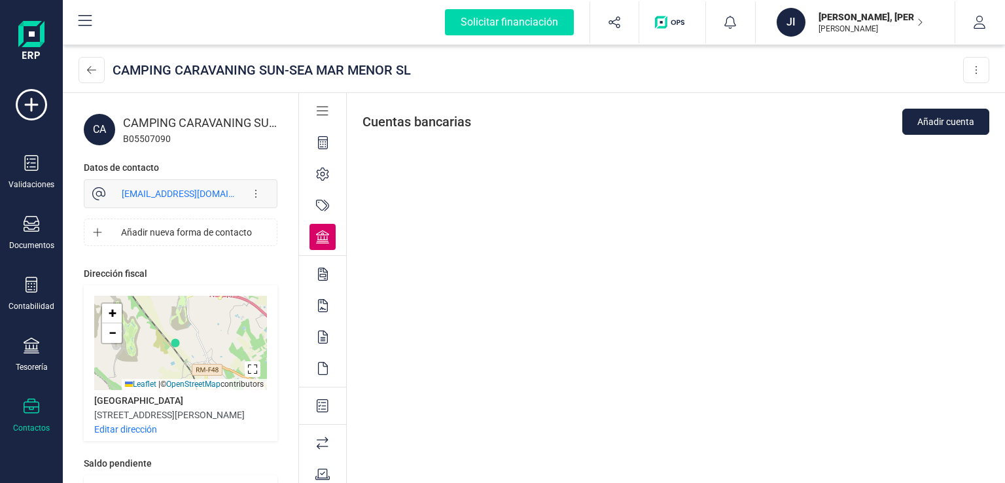
click at [325, 270] on icon at bounding box center [323, 274] width 10 height 13
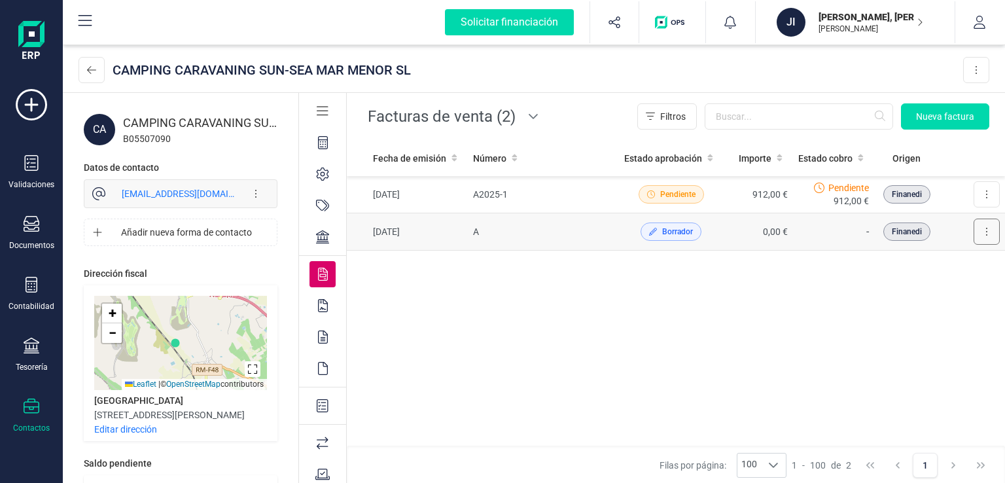
click at [990, 236] on button at bounding box center [987, 232] width 26 height 26
click at [322, 308] on icon at bounding box center [323, 305] width 10 height 13
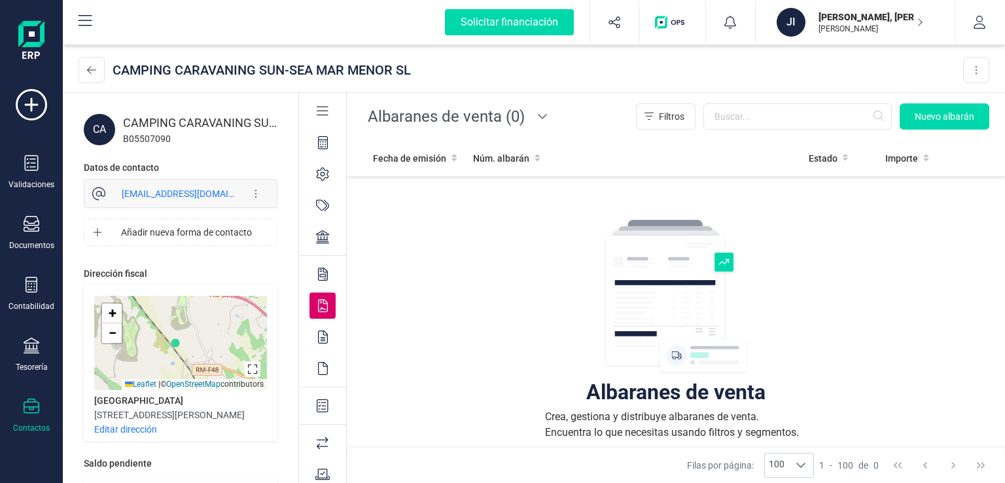
click at [323, 336] on icon at bounding box center [323, 337] width 10 height 13
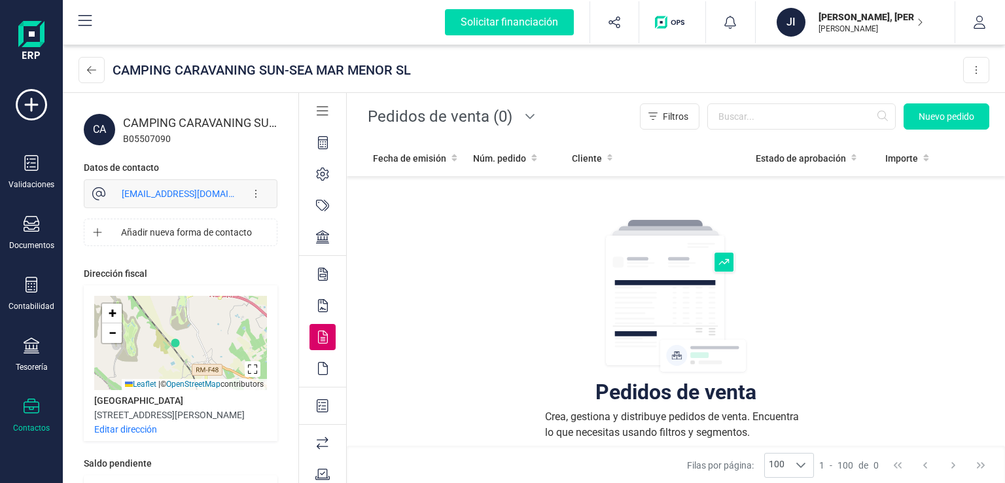
click at [318, 365] on icon at bounding box center [323, 368] width 10 height 13
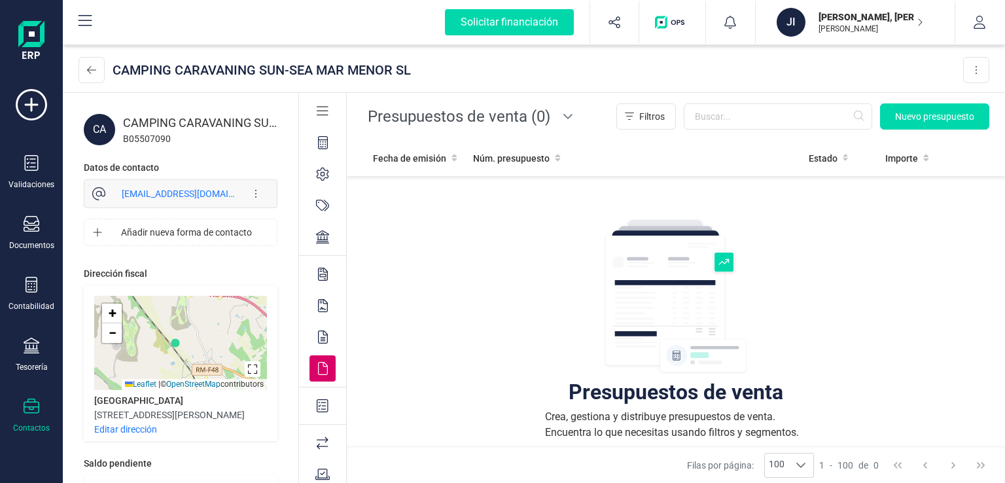
click at [327, 407] on div at bounding box center [323, 406] width 26 height 26
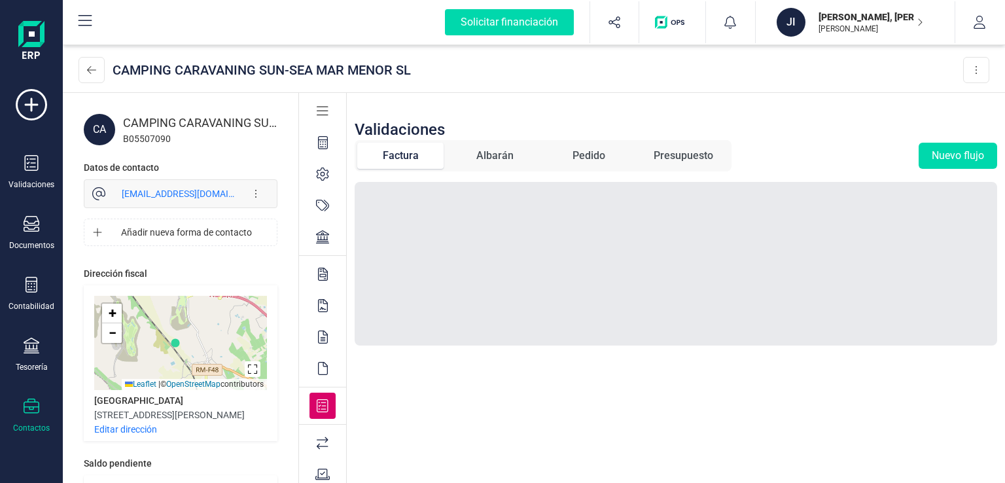
click at [326, 446] on icon at bounding box center [323, 443] width 12 height 12
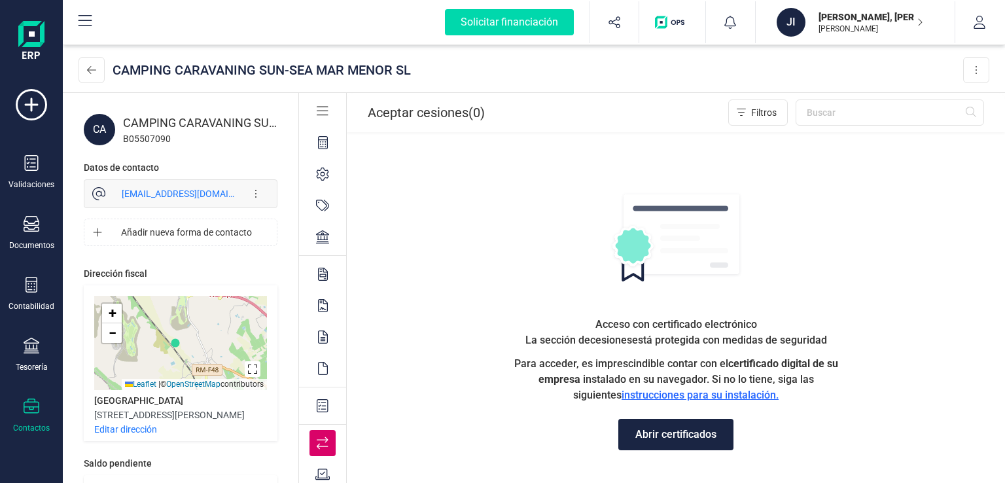
click at [326, 473] on icon at bounding box center [322, 474] width 15 height 13
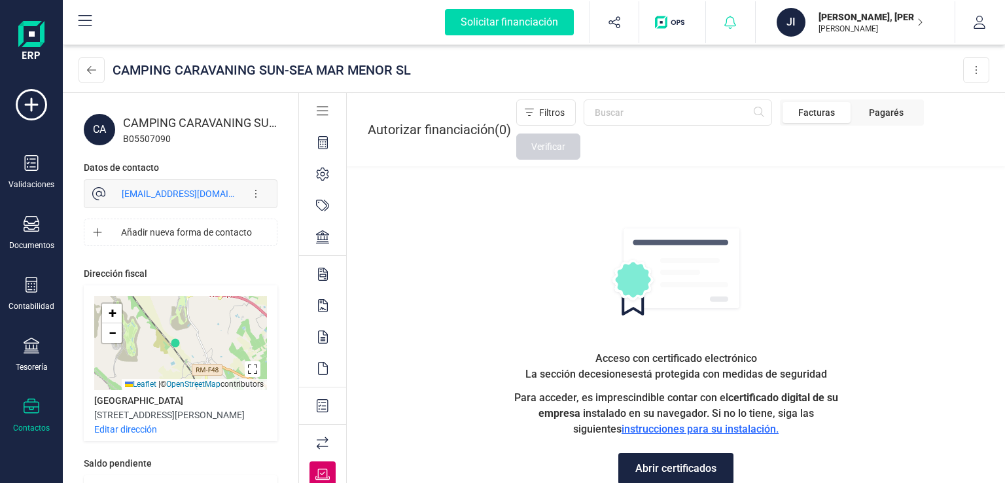
click at [735, 24] on icon at bounding box center [730, 22] width 13 height 13
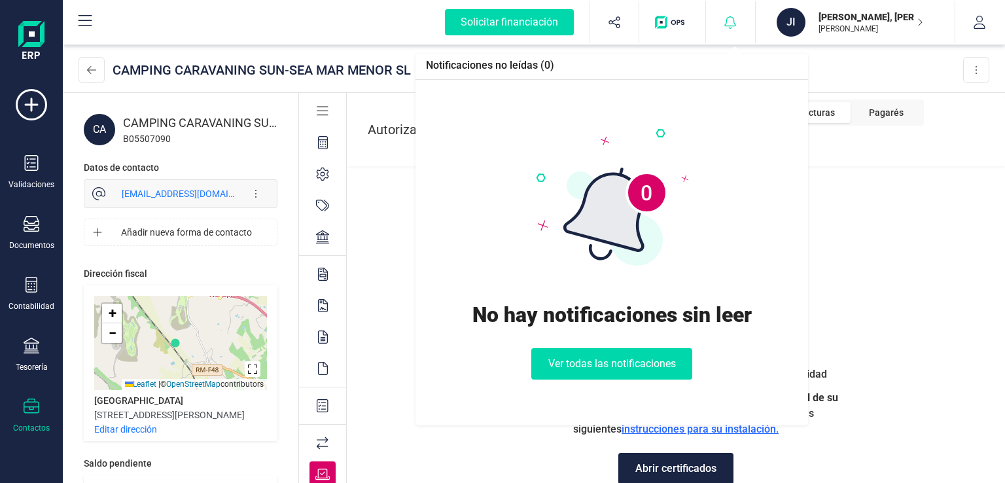
click at [735, 24] on icon at bounding box center [730, 22] width 13 height 13
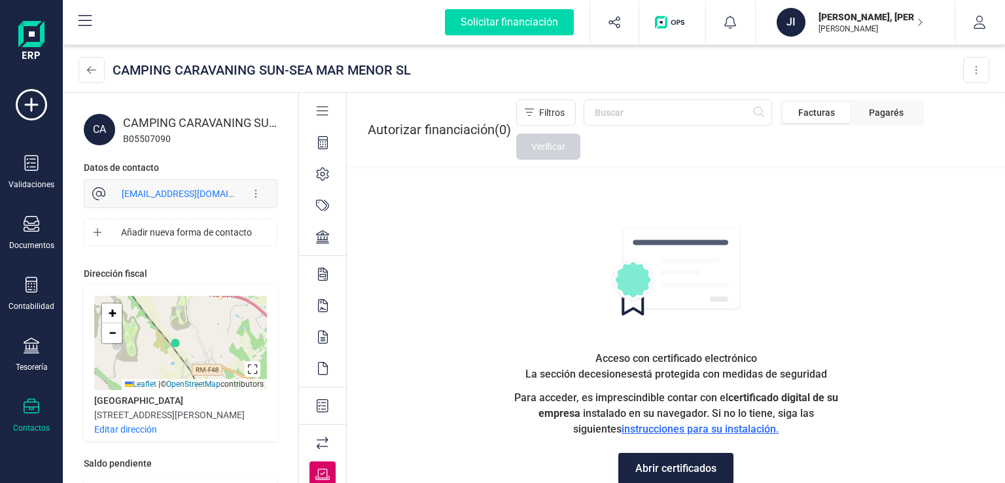
click at [81, 21] on icon at bounding box center [85, 21] width 16 height 16
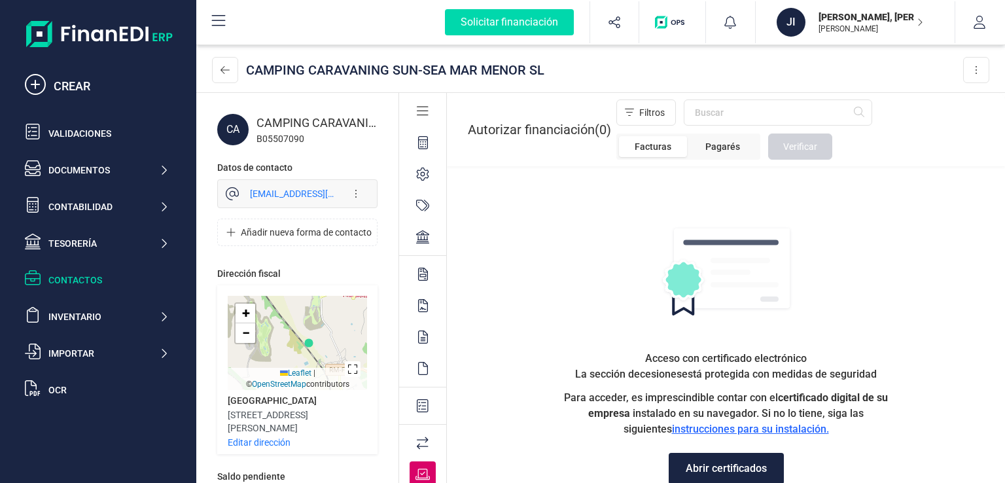
click at [515, 253] on div "Acceso con certificado electrónico La sección de cesiones está protegida con me…" at bounding box center [726, 359] width 558 height 387
click at [229, 75] on button at bounding box center [225, 70] width 26 height 26
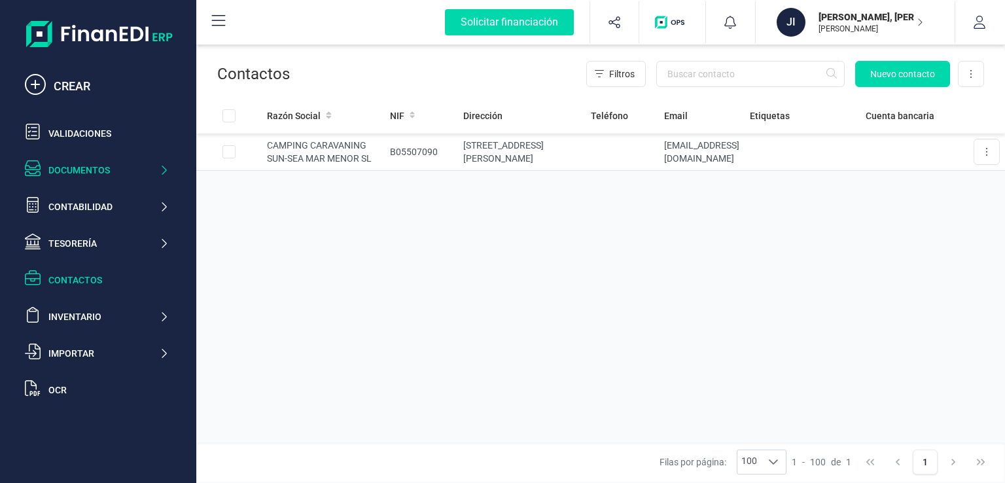
click at [81, 175] on div "Documentos" at bounding box center [103, 170] width 111 height 13
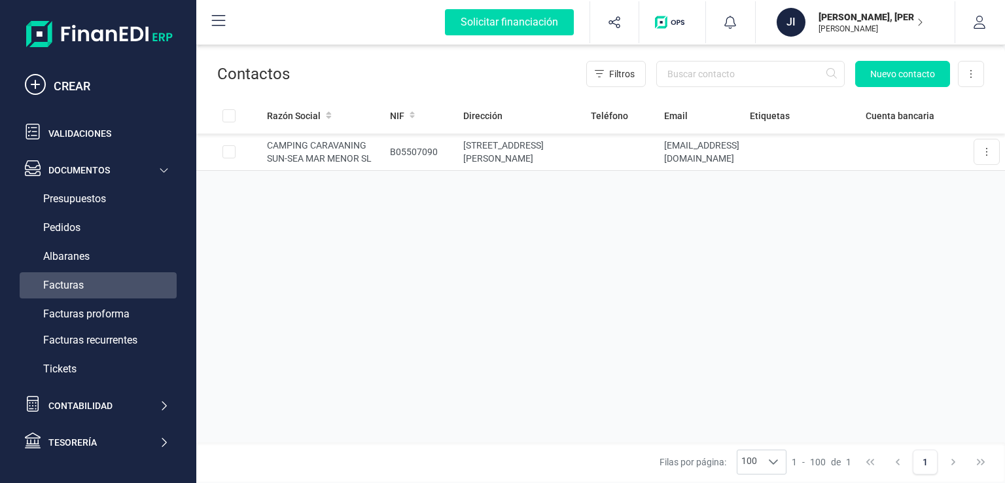
click at [86, 279] on div "Facturas" at bounding box center [98, 285] width 157 height 26
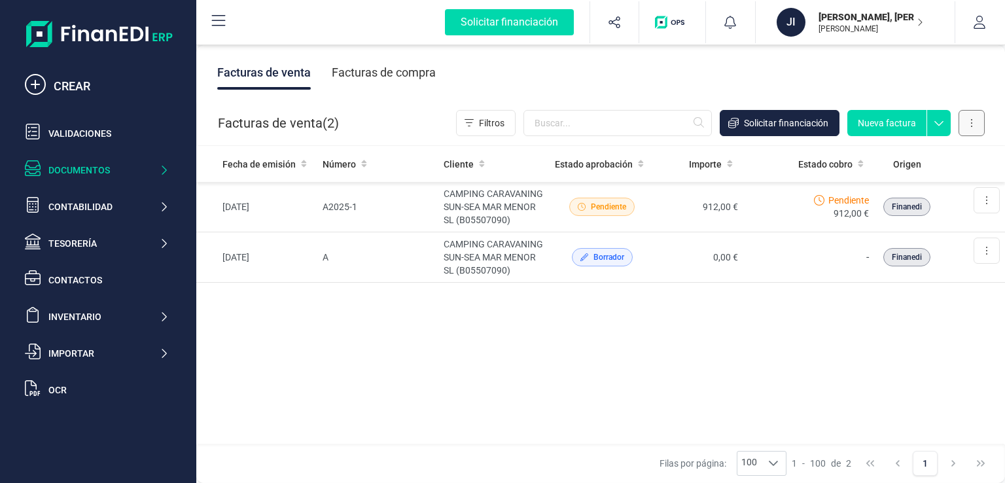
click at [971, 119] on icon at bounding box center [972, 123] width 3 height 10
click at [560, 363] on div "Fecha de emisión Número Cliente Estado aprobación Importe Estado cobro Origen […" at bounding box center [600, 295] width 809 height 299
click at [224, 22] on icon at bounding box center [219, 21] width 16 height 16
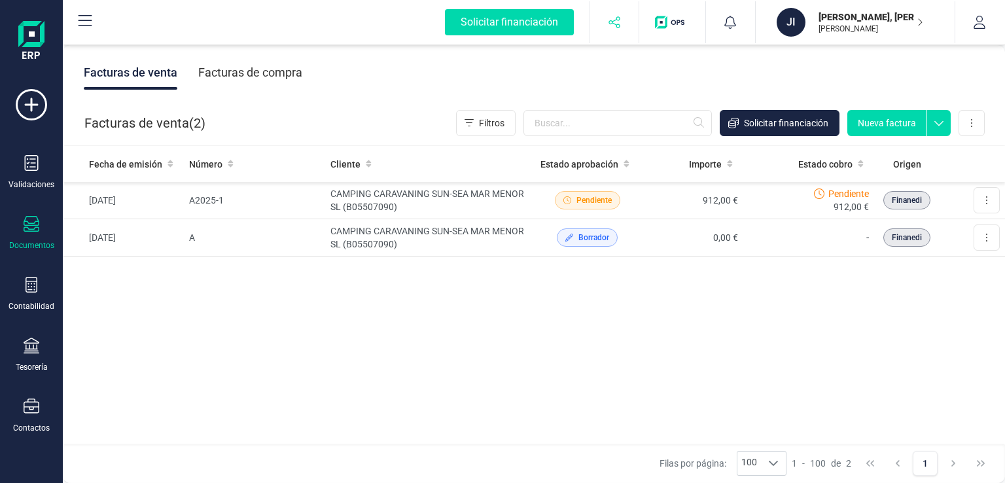
click at [622, 24] on button "button" at bounding box center [614, 22] width 49 height 42
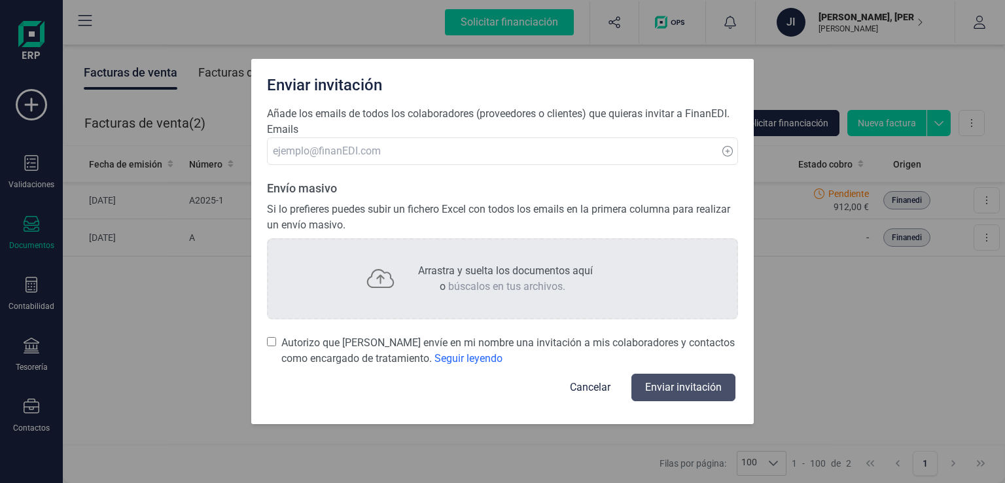
click at [873, 261] on div "Enviar invitación Añade los emails de todos los colaboradores (proveedores o cl…" at bounding box center [502, 241] width 1005 height 483
click at [583, 387] on button "Cancelar" at bounding box center [590, 387] width 72 height 31
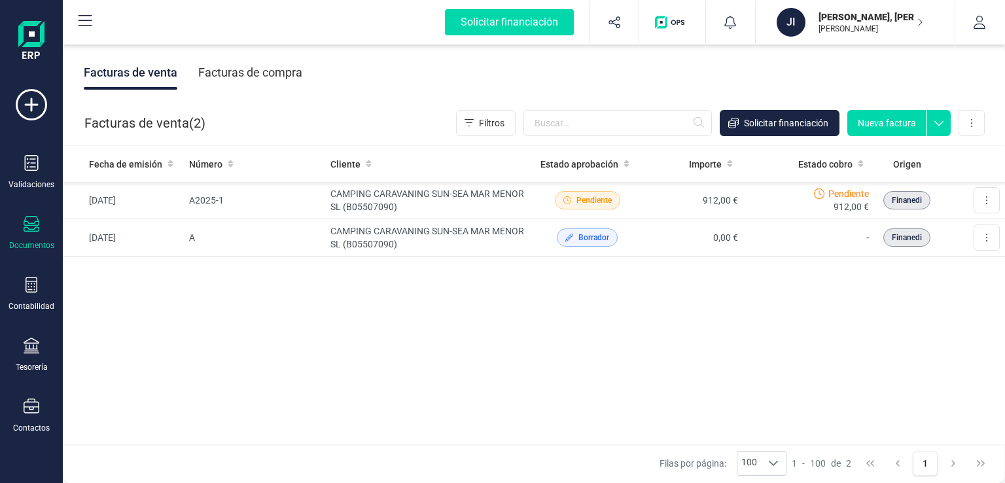
click at [785, 15] on div "JI" at bounding box center [791, 22] width 29 height 29
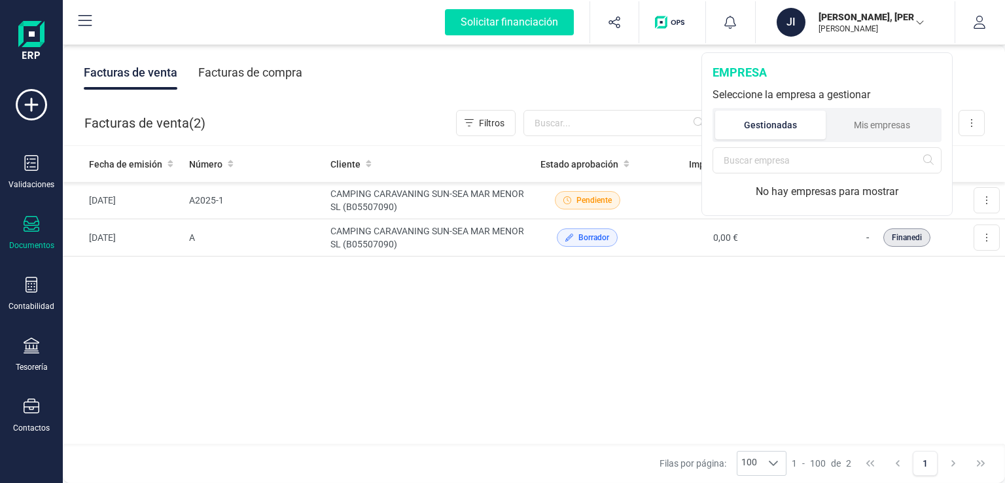
click at [878, 24] on p "[PERSON_NAME]" at bounding box center [871, 29] width 105 height 10
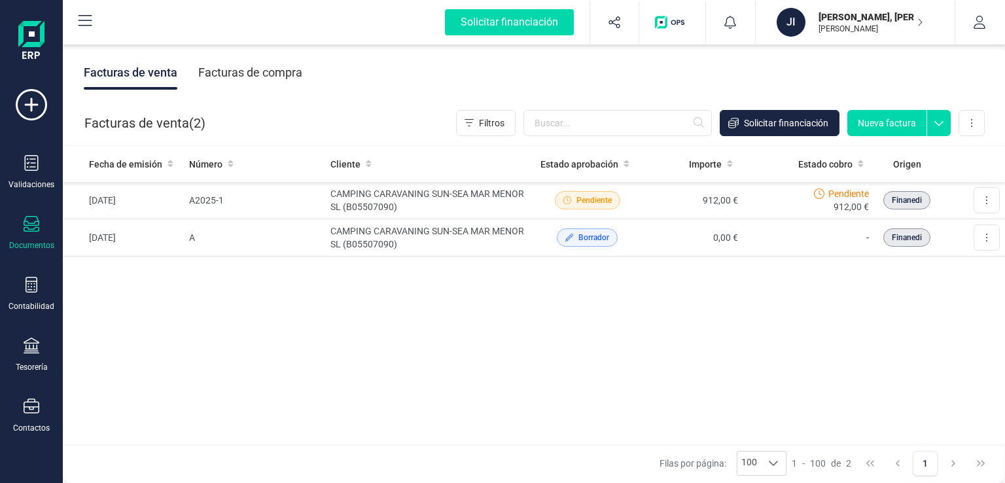
click at [878, 24] on p "[PERSON_NAME]" at bounding box center [871, 29] width 105 height 10
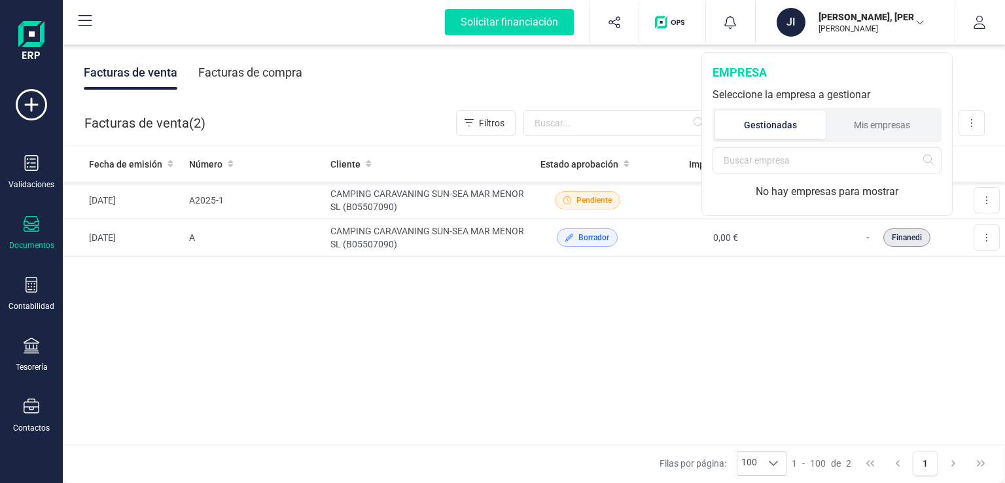
click at [878, 24] on p "[PERSON_NAME]" at bounding box center [871, 29] width 105 height 10
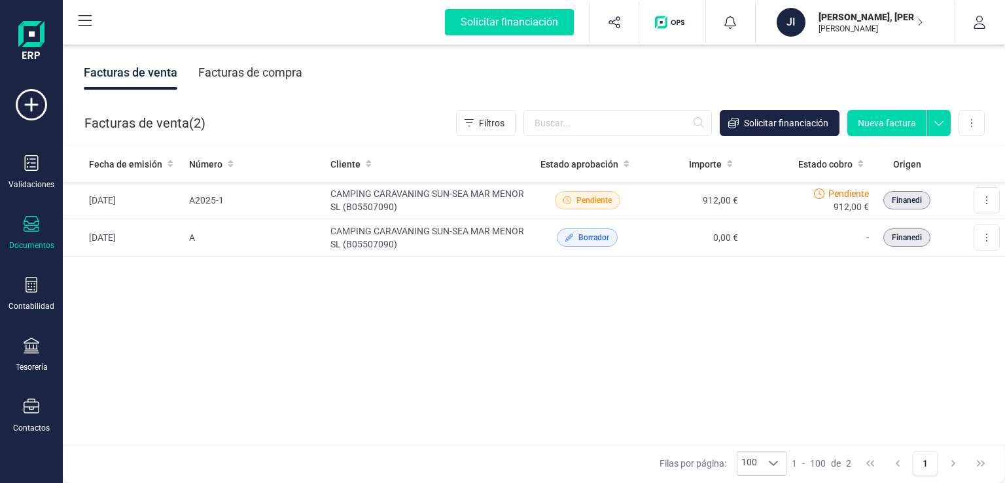
click at [878, 24] on p "[PERSON_NAME]" at bounding box center [871, 29] width 105 height 10
click at [990, 18] on button "button" at bounding box center [980, 22] width 49 height 42
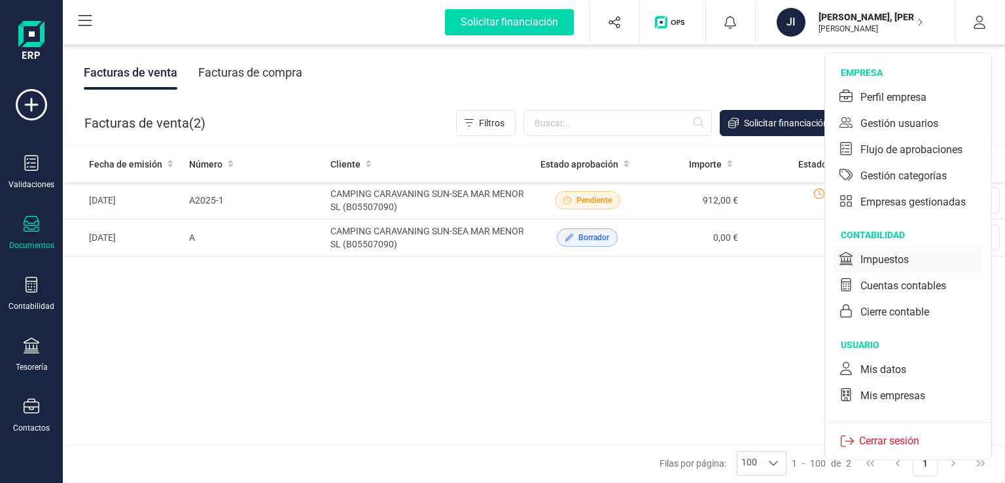
click at [899, 249] on div "Impuestos" at bounding box center [908, 260] width 151 height 26
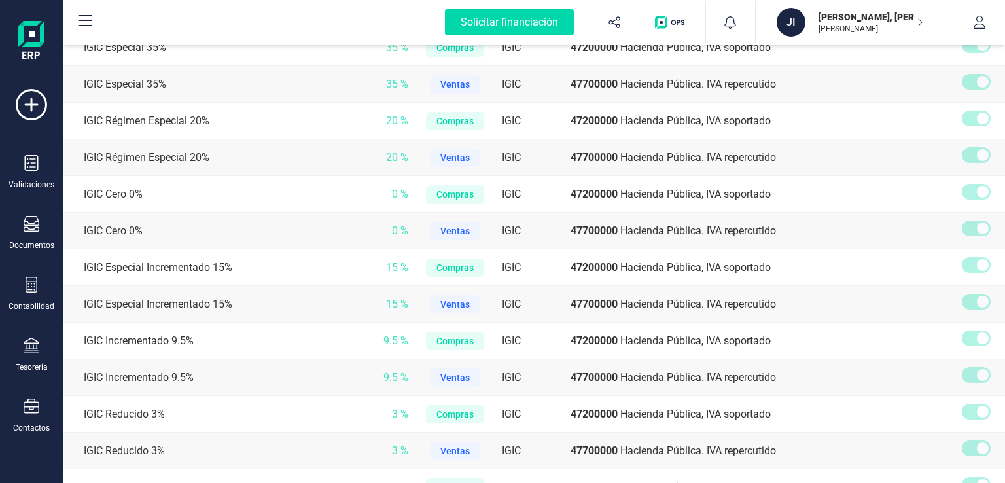
scroll to position [327, 0]
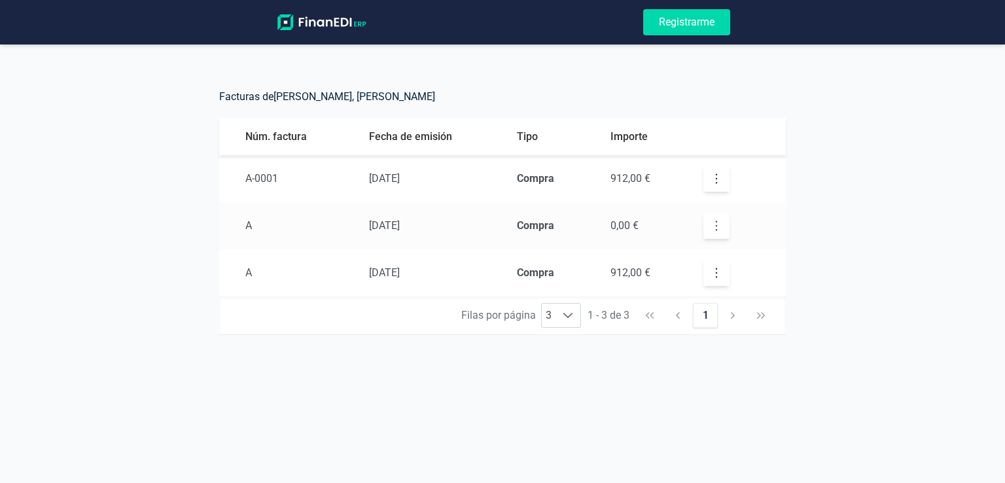
click at [716, 228] on icon "button" at bounding box center [716, 225] width 13 height 13
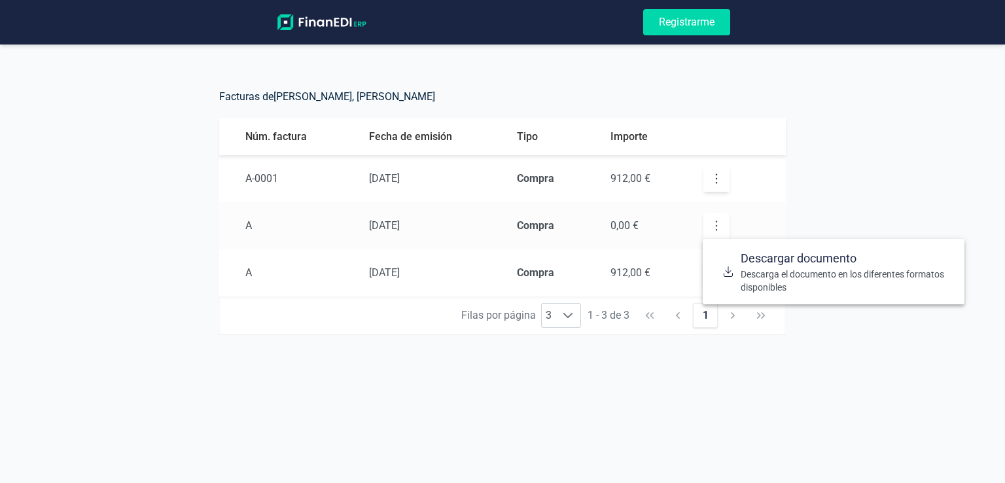
click at [716, 228] on icon "button" at bounding box center [716, 225] width 13 height 13
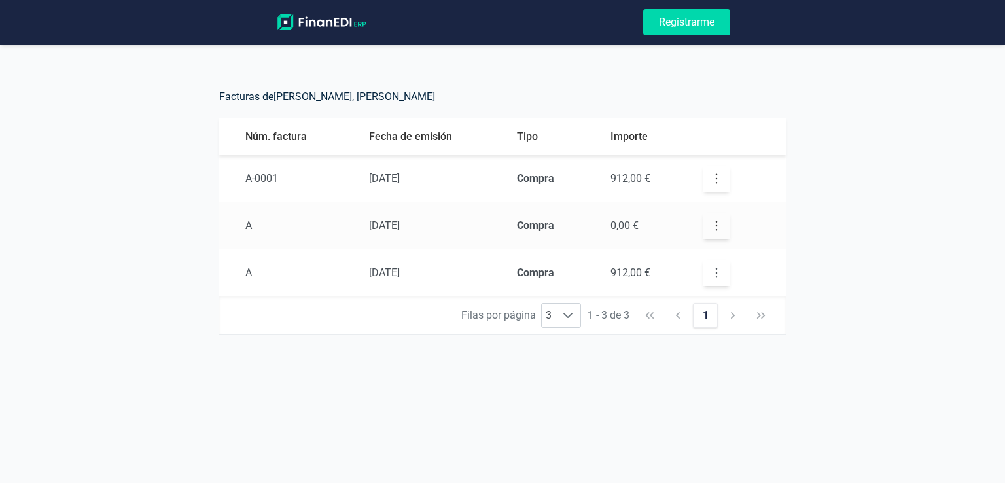
click at [721, 266] on icon "button" at bounding box center [716, 272] width 13 height 13
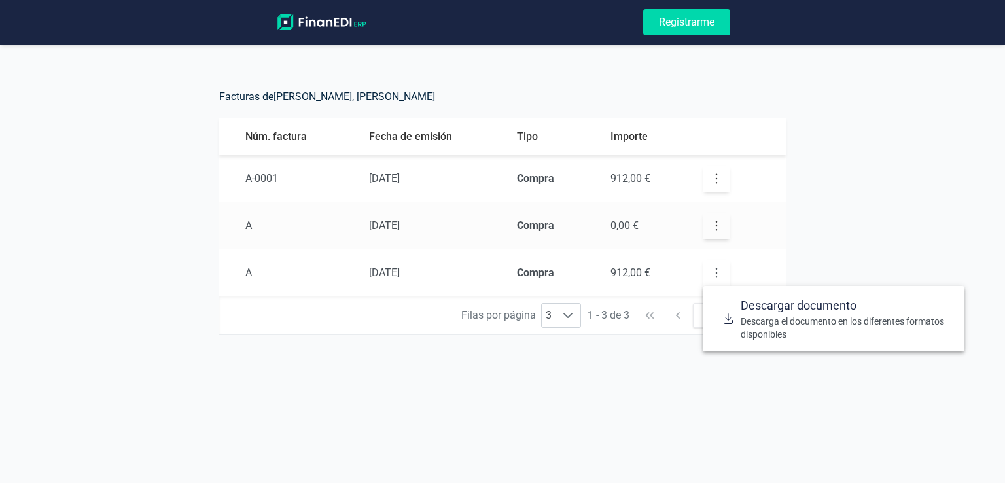
click at [721, 266] on icon "button" at bounding box center [716, 272] width 13 height 13
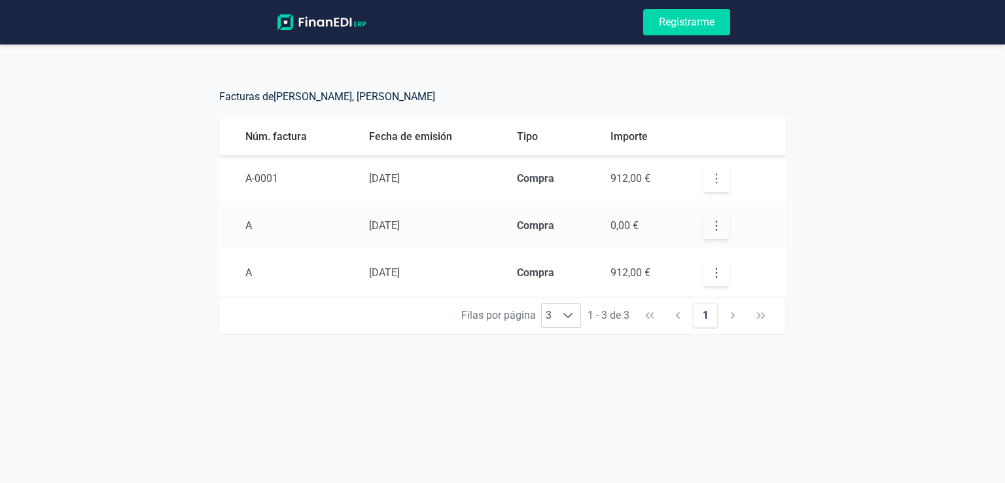
click at [710, 181] on icon "button" at bounding box center [716, 178] width 13 height 13
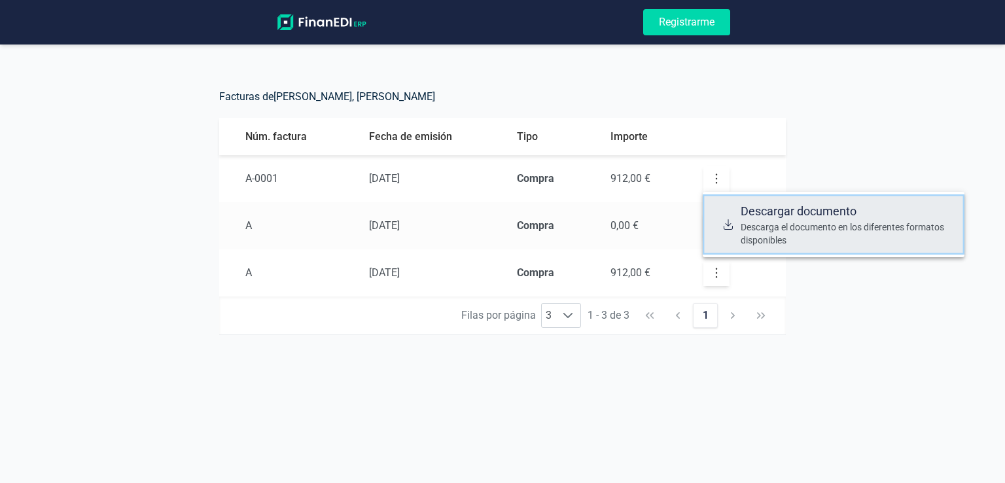
click at [795, 210] on span "Descargar documento" at bounding box center [847, 211] width 213 height 18
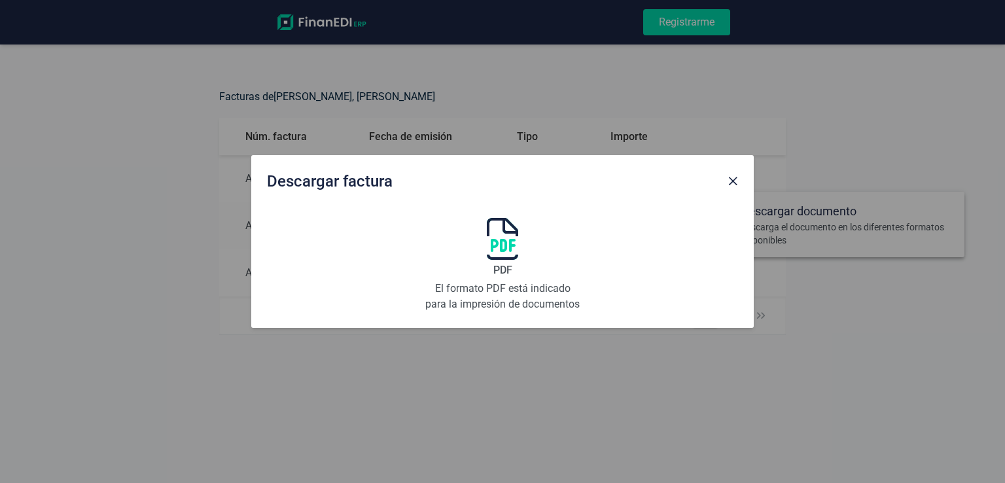
click at [503, 250] on img at bounding box center [502, 239] width 31 height 42
click at [730, 184] on span "Close" at bounding box center [733, 181] width 10 height 10
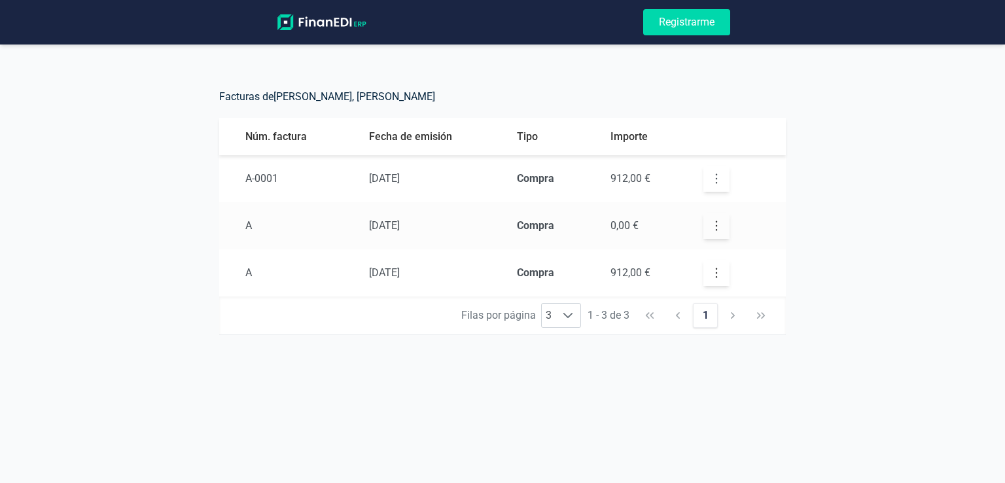
click at [718, 180] on icon "button" at bounding box center [716, 178] width 13 height 13
